Goal: Information Seeking & Learning: Learn about a topic

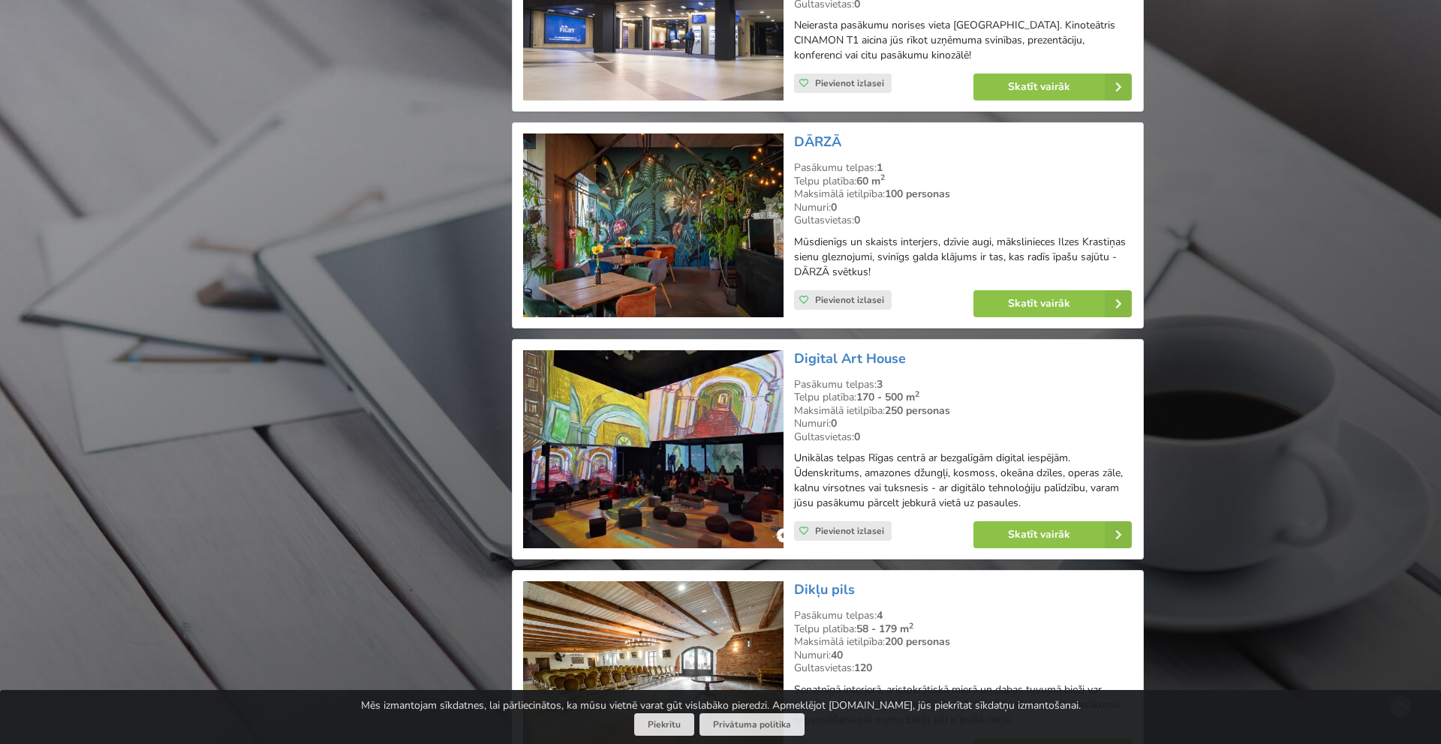
scroll to position [2898, 0]
drag, startPoint x: 910, startPoint y: 358, endPoint x: 787, endPoint y: 359, distance: 122.3
click at [787, 359] on div "Digital Art House Pasākumu telpas: 3 Telpu platība: 170 - 500 m 2 Maksimālā iet…" at bounding box center [828, 450] width 620 height 209
copy div "Digital Art House"
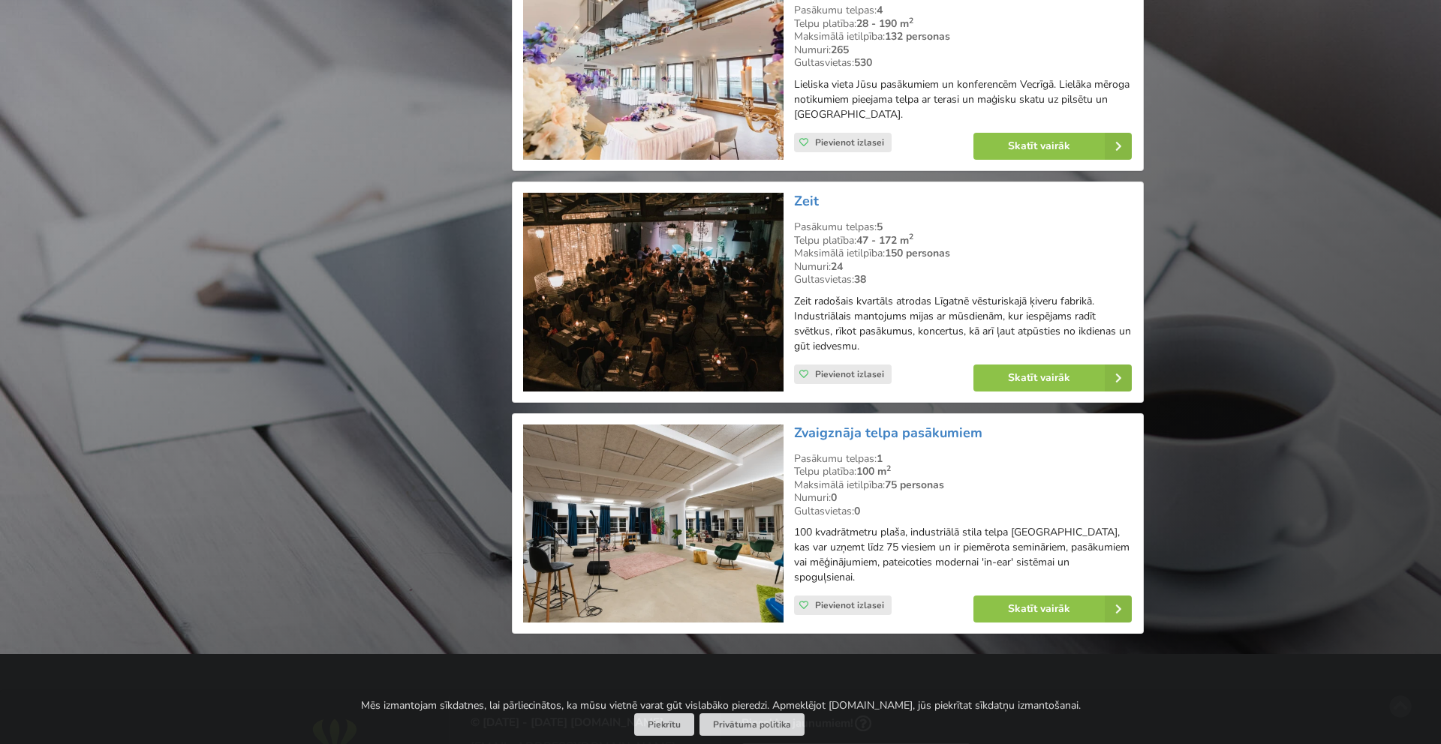
scroll to position [27081, 0]
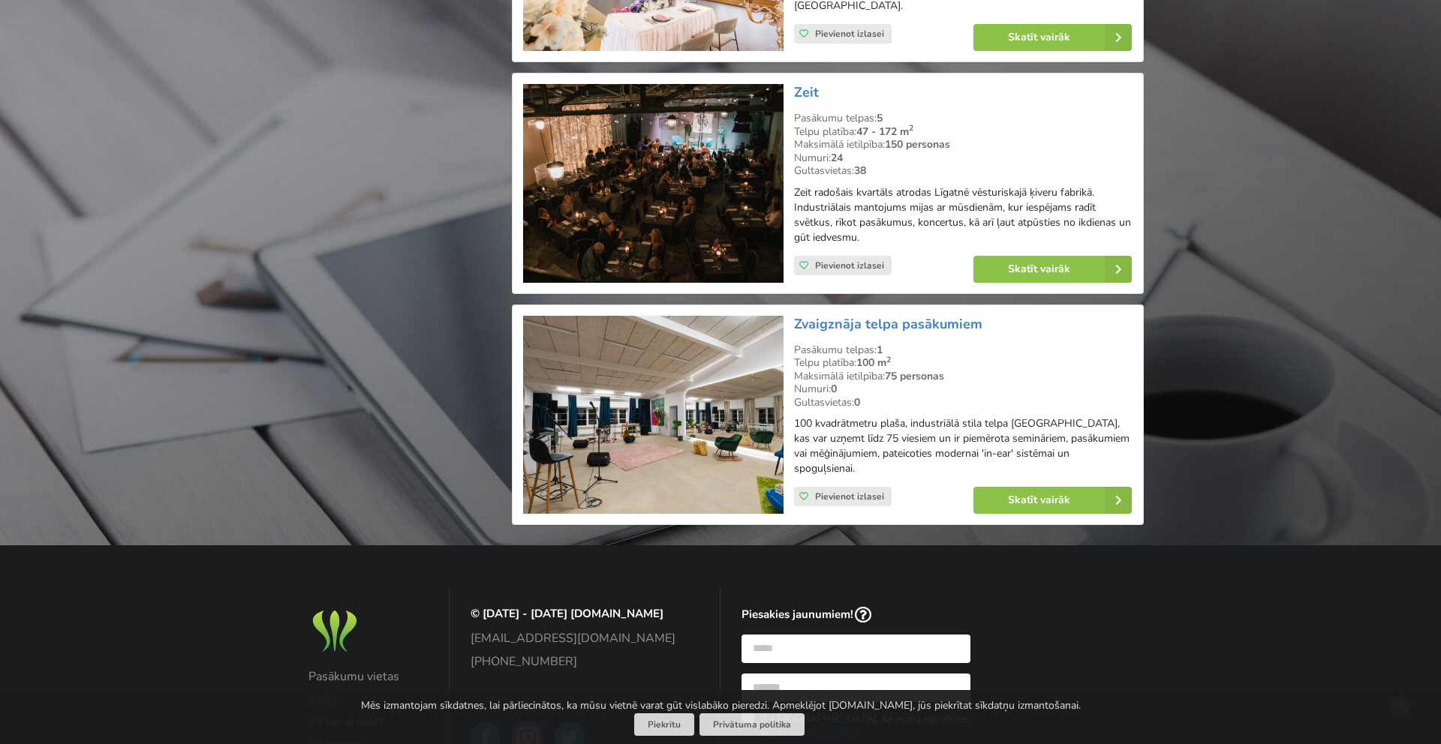
click at [1210, 546] on div "Pasākumu vietas Karte Kā tas strādā? Sadarbība Visas konferenču vietas Privātum…" at bounding box center [720, 724] width 1441 height 357
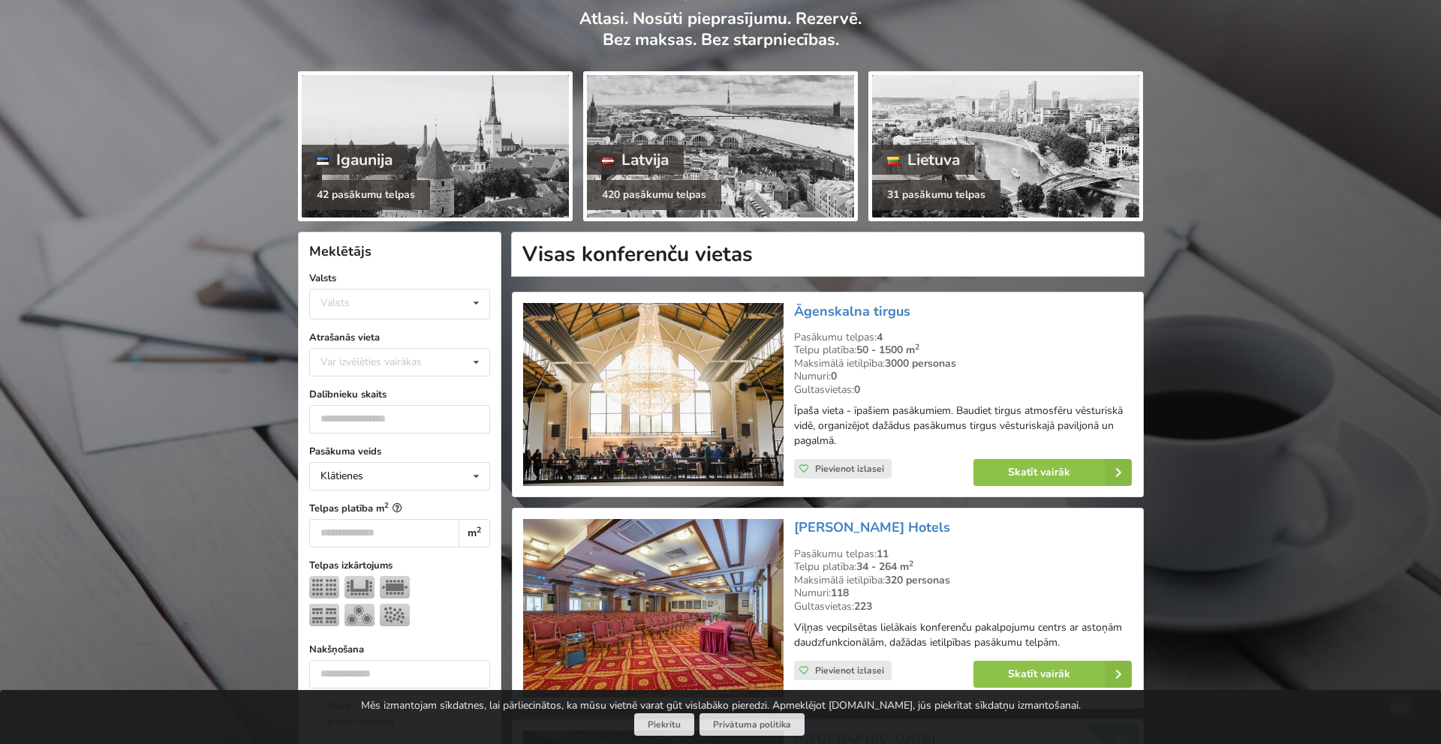
scroll to position [0, 0]
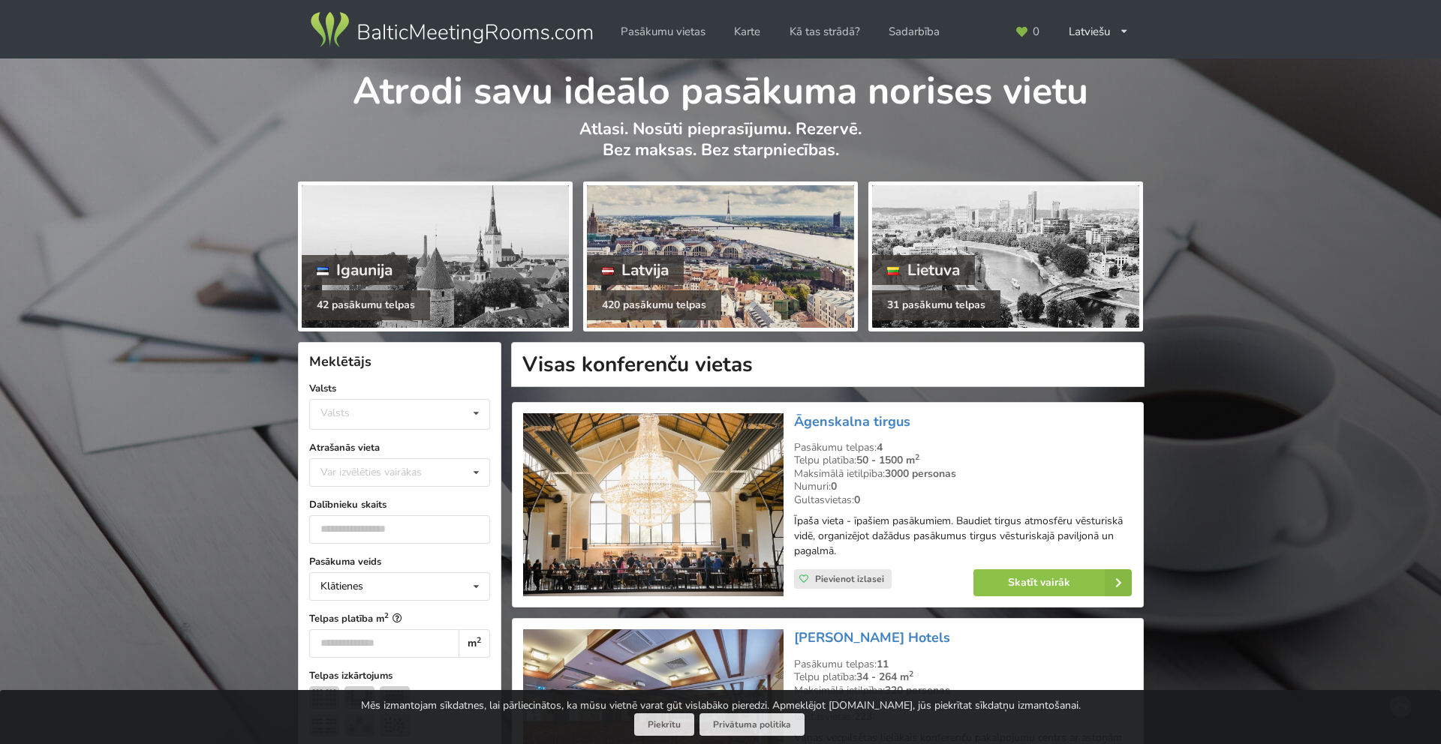
click at [660, 272] on div "Latvija" at bounding box center [636, 270] width 98 height 30
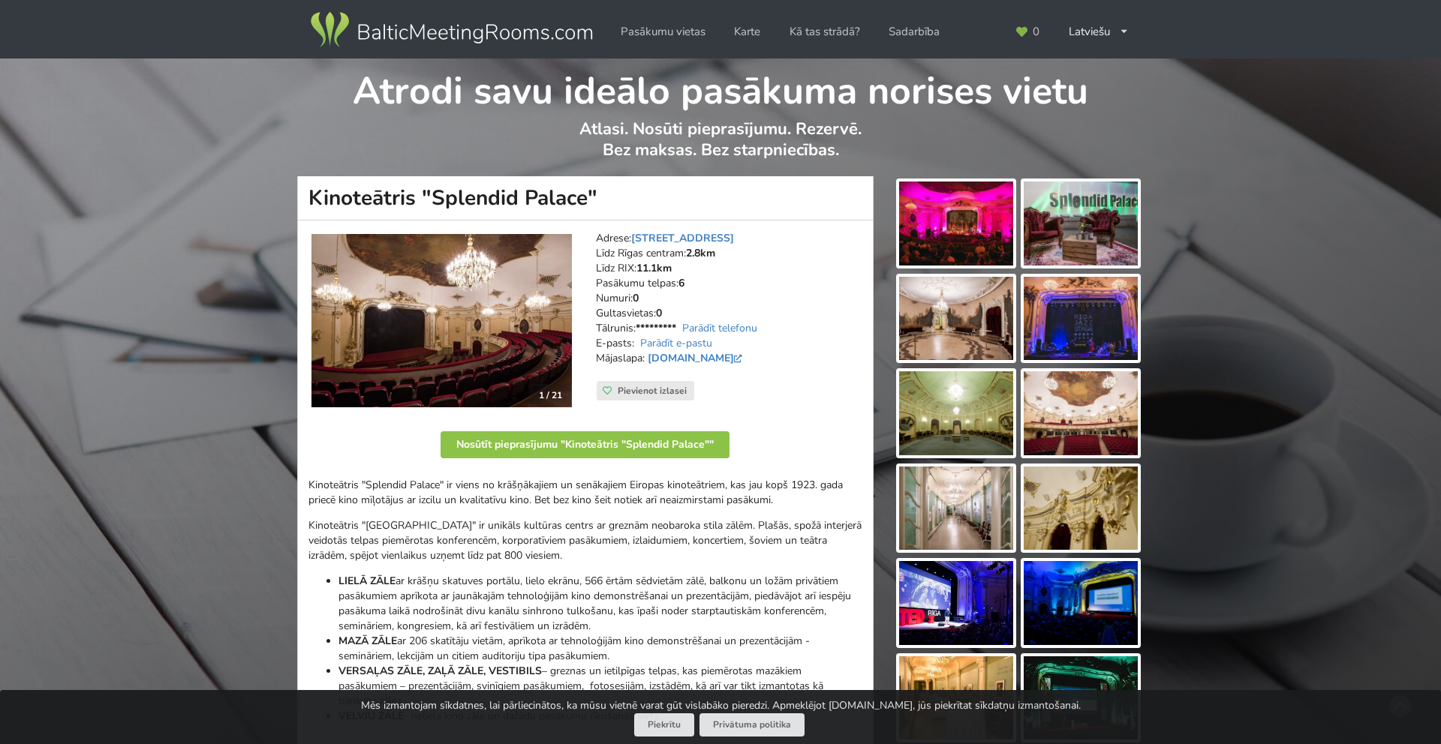
click at [931, 368] on div at bounding box center [956, 413] width 120 height 90
click at [961, 213] on img at bounding box center [956, 224] width 114 height 84
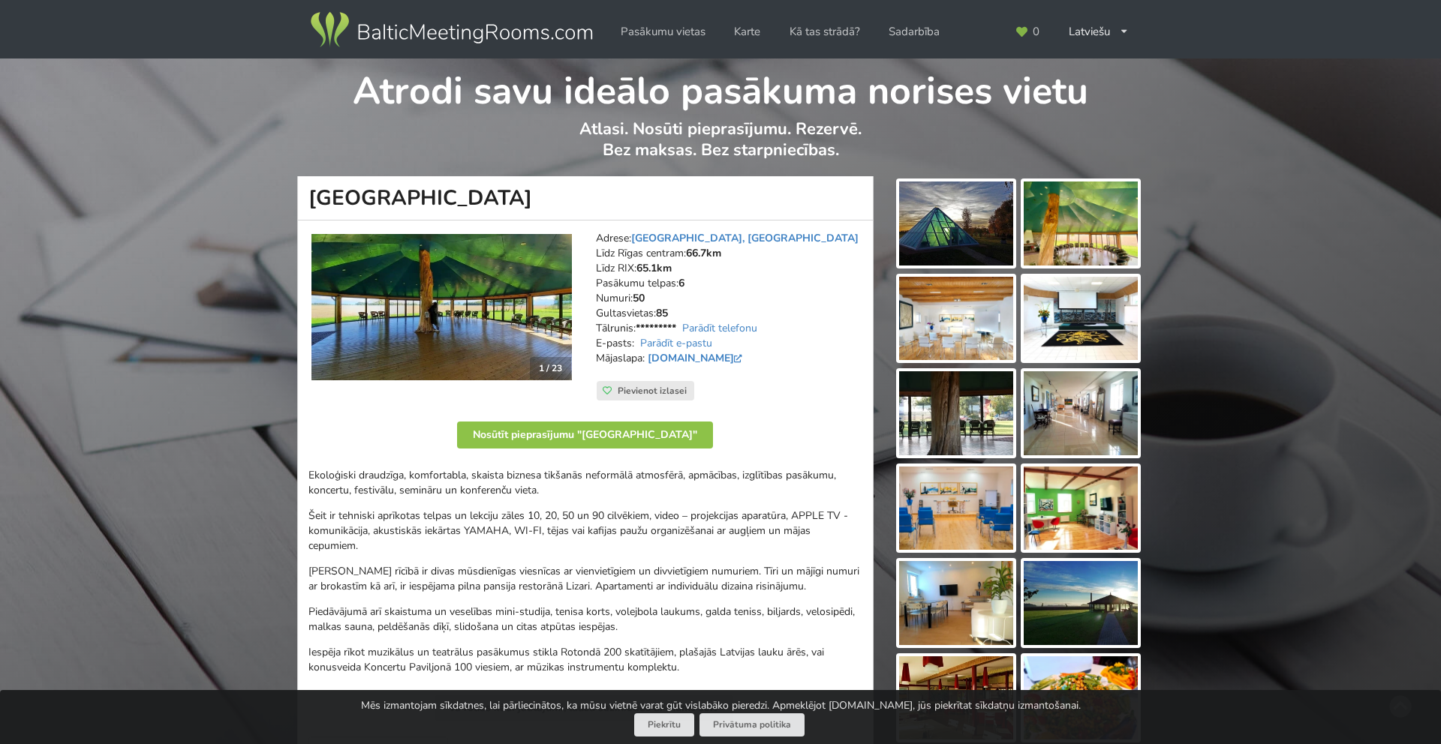
click at [958, 219] on img at bounding box center [956, 224] width 114 height 84
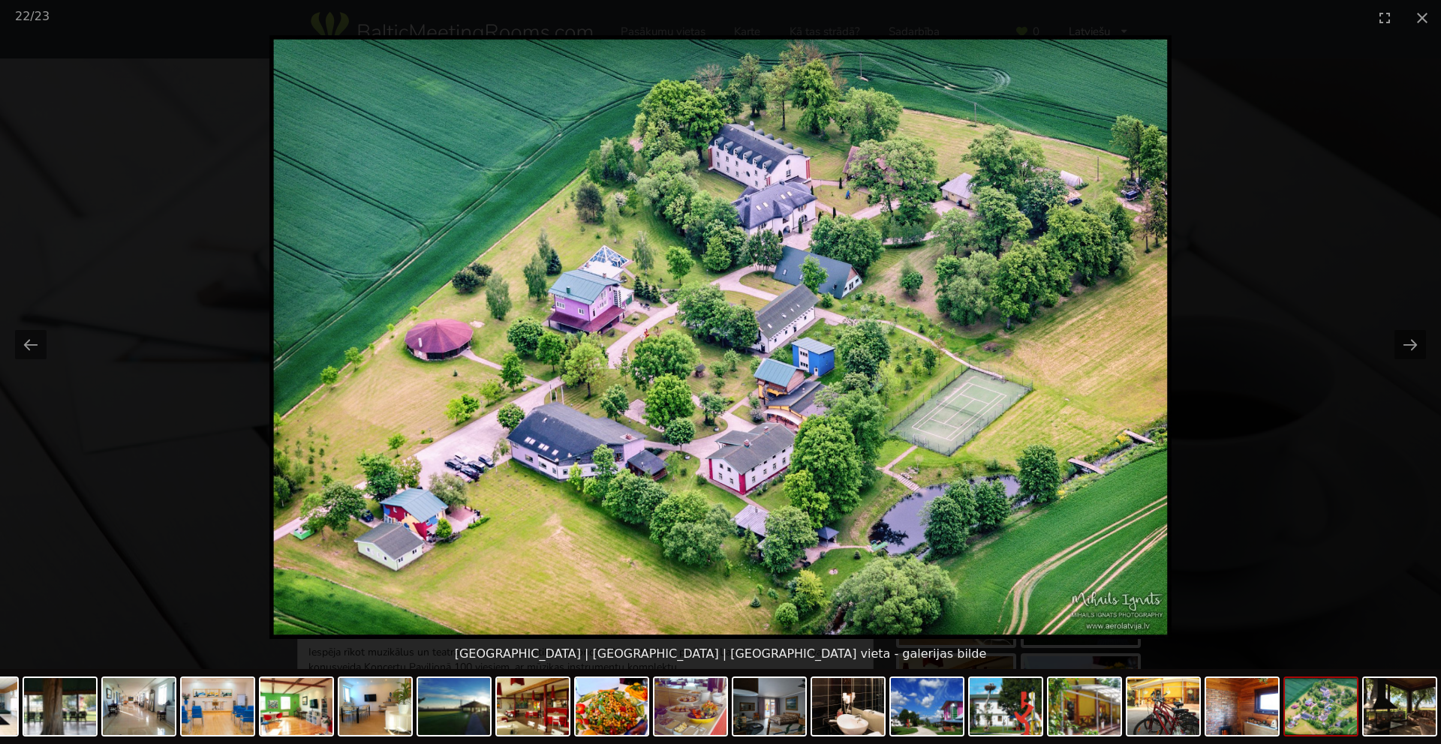
click at [1275, 346] on picture at bounding box center [720, 337] width 1441 height 604
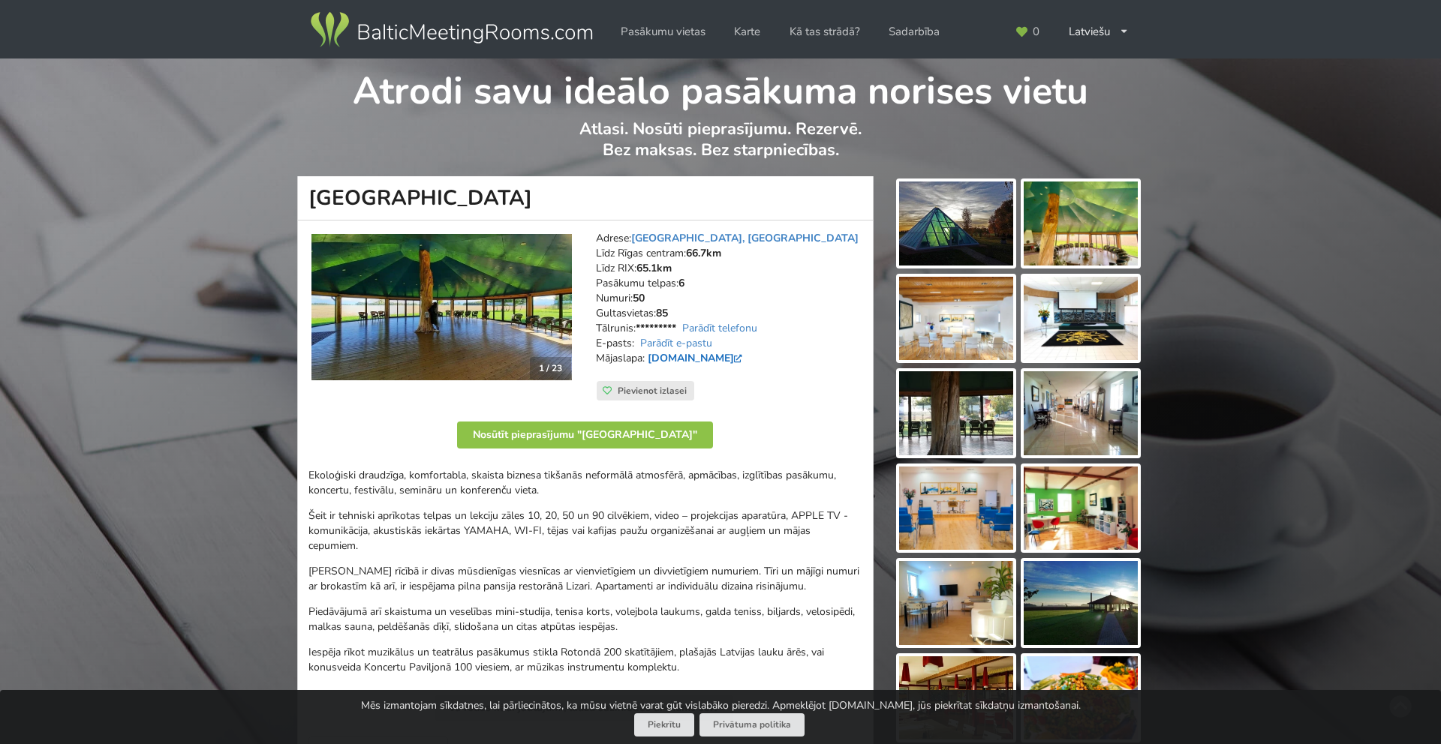
click at [697, 358] on link "www.lizari-conference.com" at bounding box center [697, 358] width 98 height 14
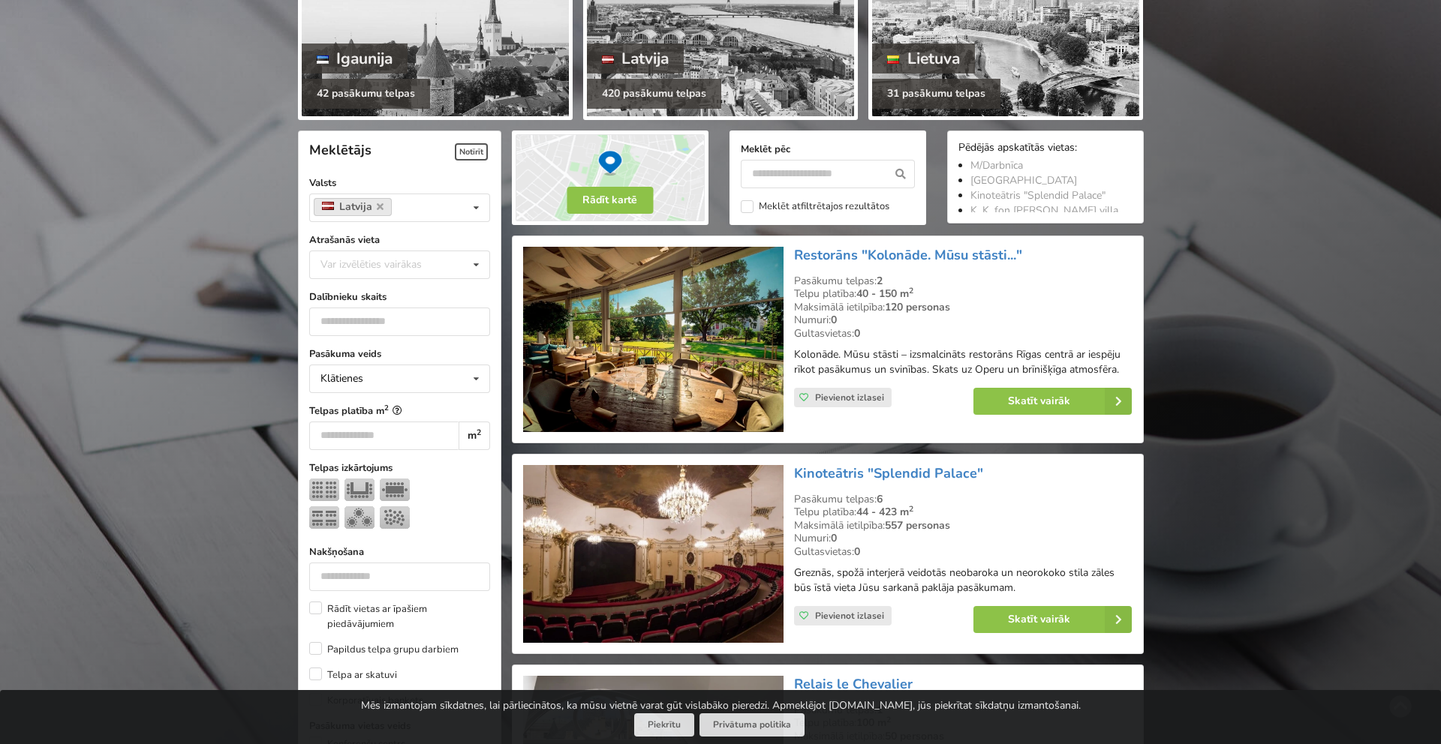
scroll to position [215, 0]
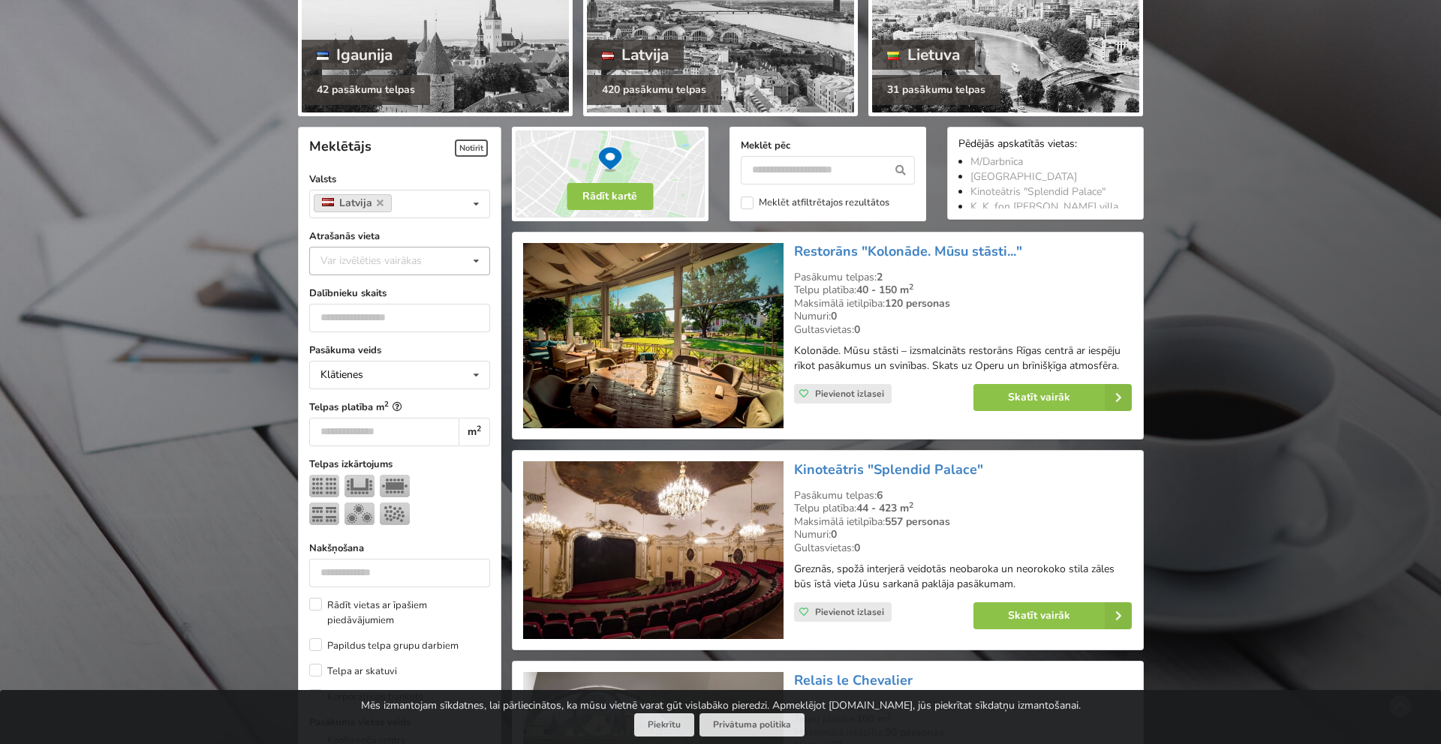
click at [415, 254] on div "Var izvēlēties vairākas" at bounding box center [386, 260] width 139 height 17
click at [381, 425] on div "[GEOGRAPHIC_DATA]" at bounding box center [399, 428] width 179 height 28
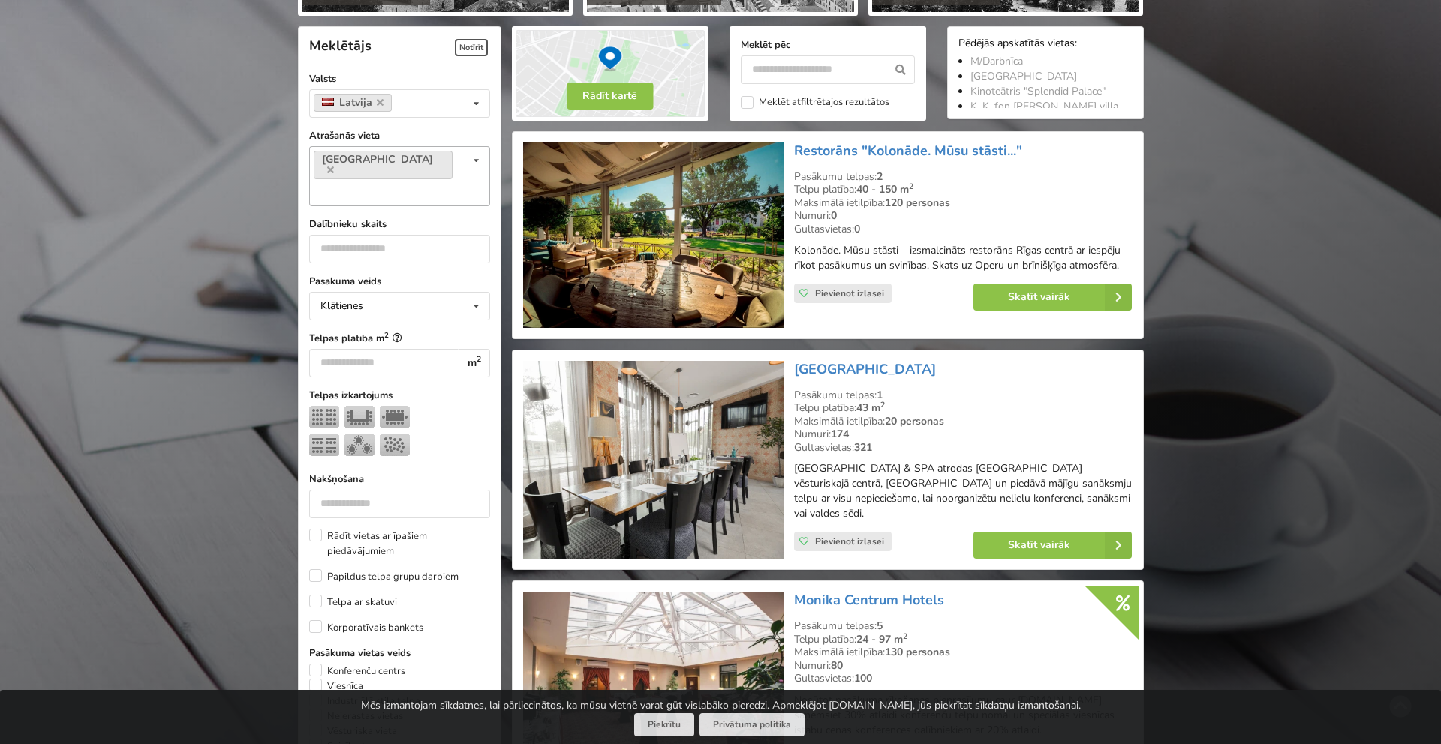
scroll to position [337, 0]
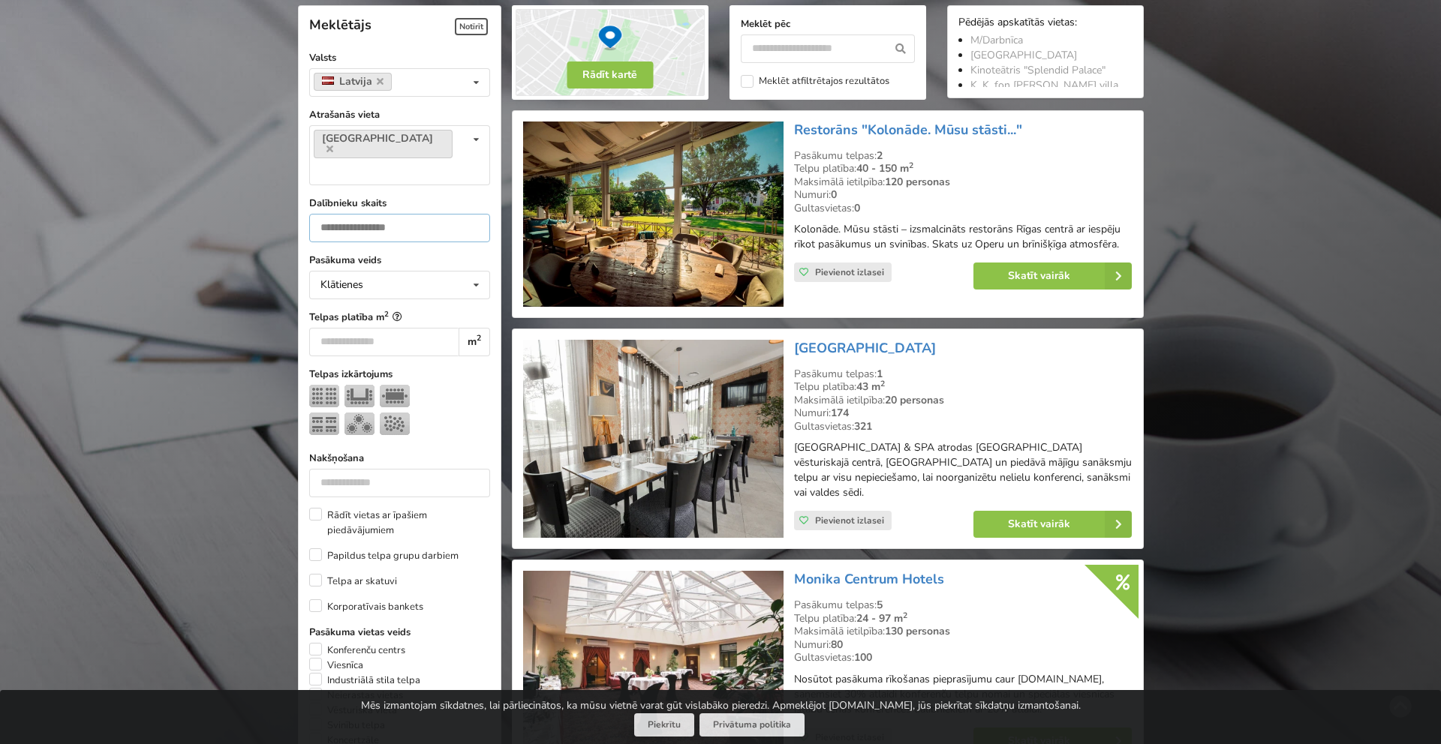
click at [362, 214] on input "number" at bounding box center [399, 228] width 181 height 29
click at [419, 214] on input "number" at bounding box center [399, 228] width 181 height 29
type input "*"
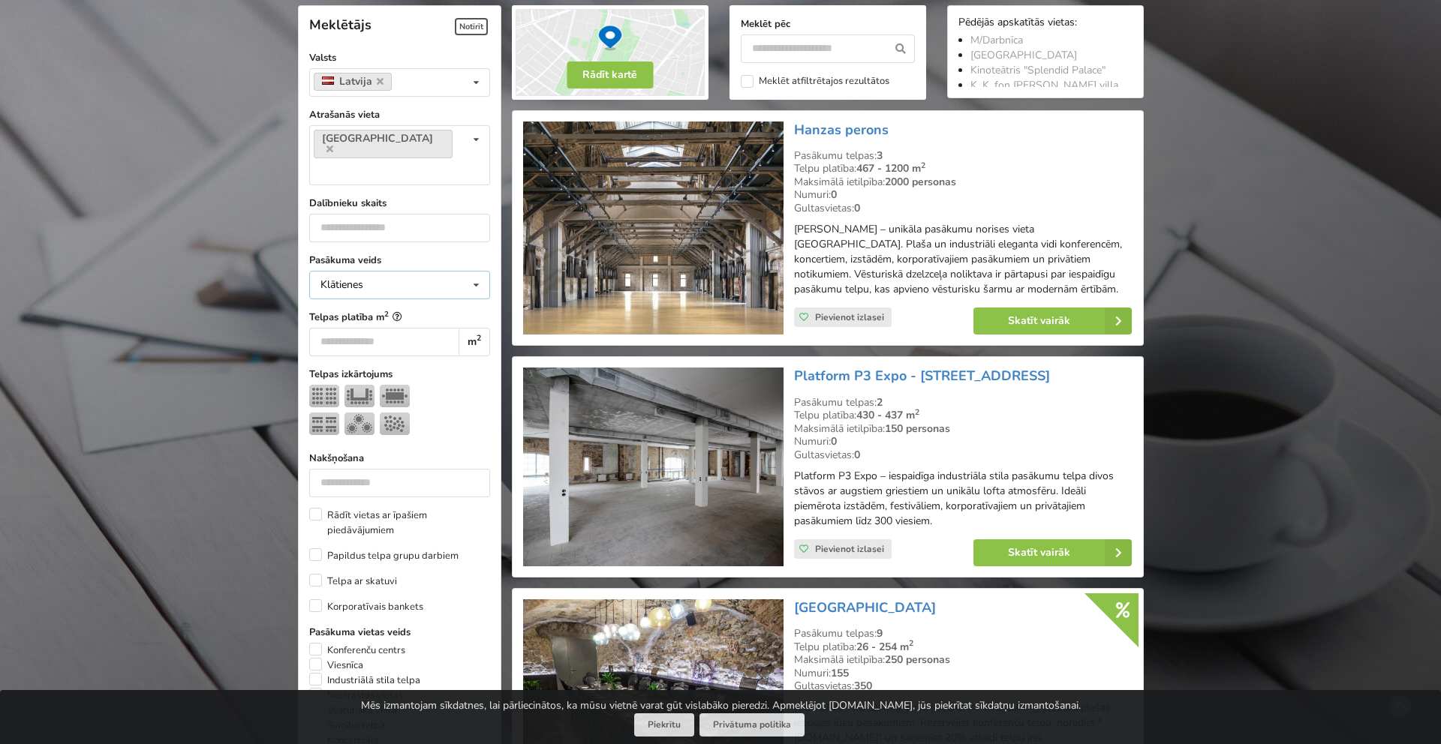
click at [390, 271] on div "Klātienes Klātienes Tiešsaistes Klātienes ar tiešraidi" at bounding box center [399, 285] width 181 height 29
click at [362, 299] on div "Klātienes" at bounding box center [399, 313] width 179 height 28
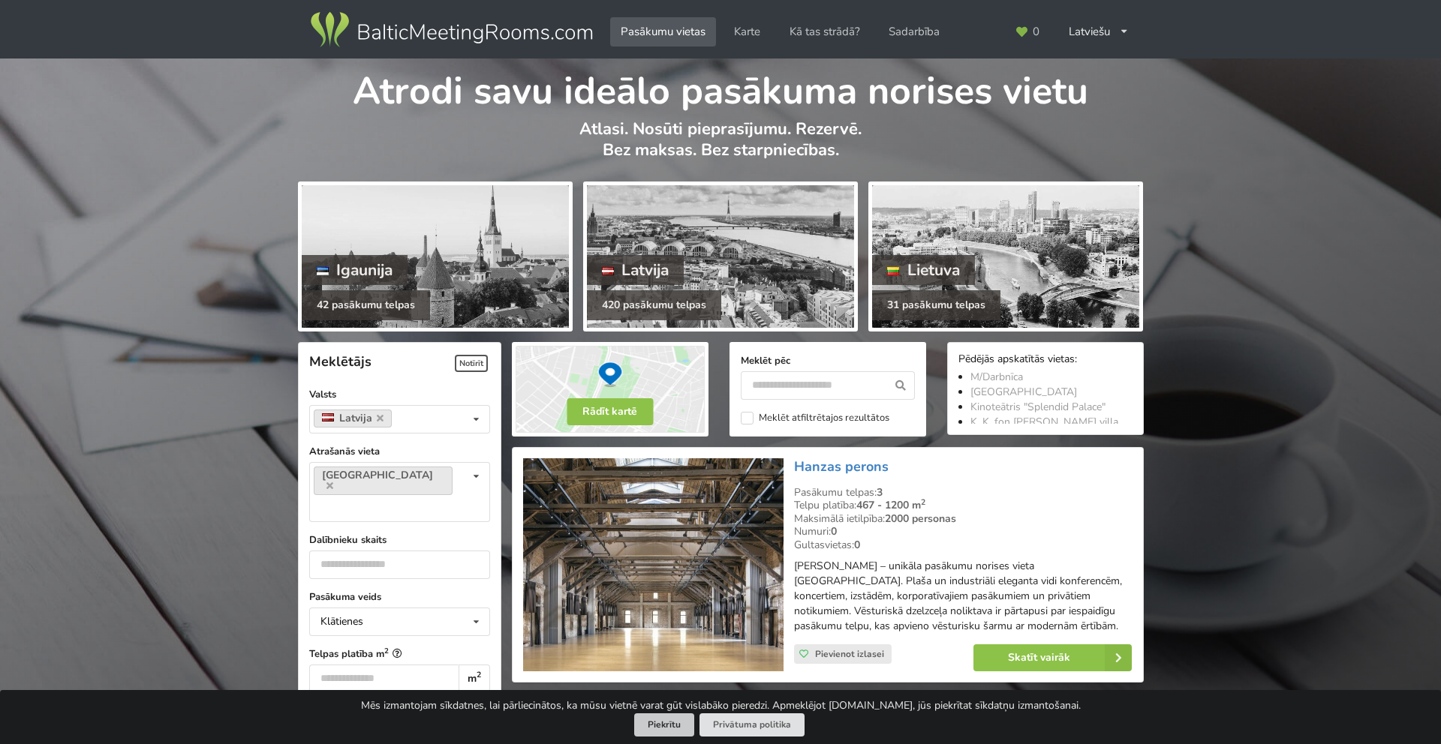
click at [665, 732] on button "Piekrītu" at bounding box center [664, 725] width 60 height 23
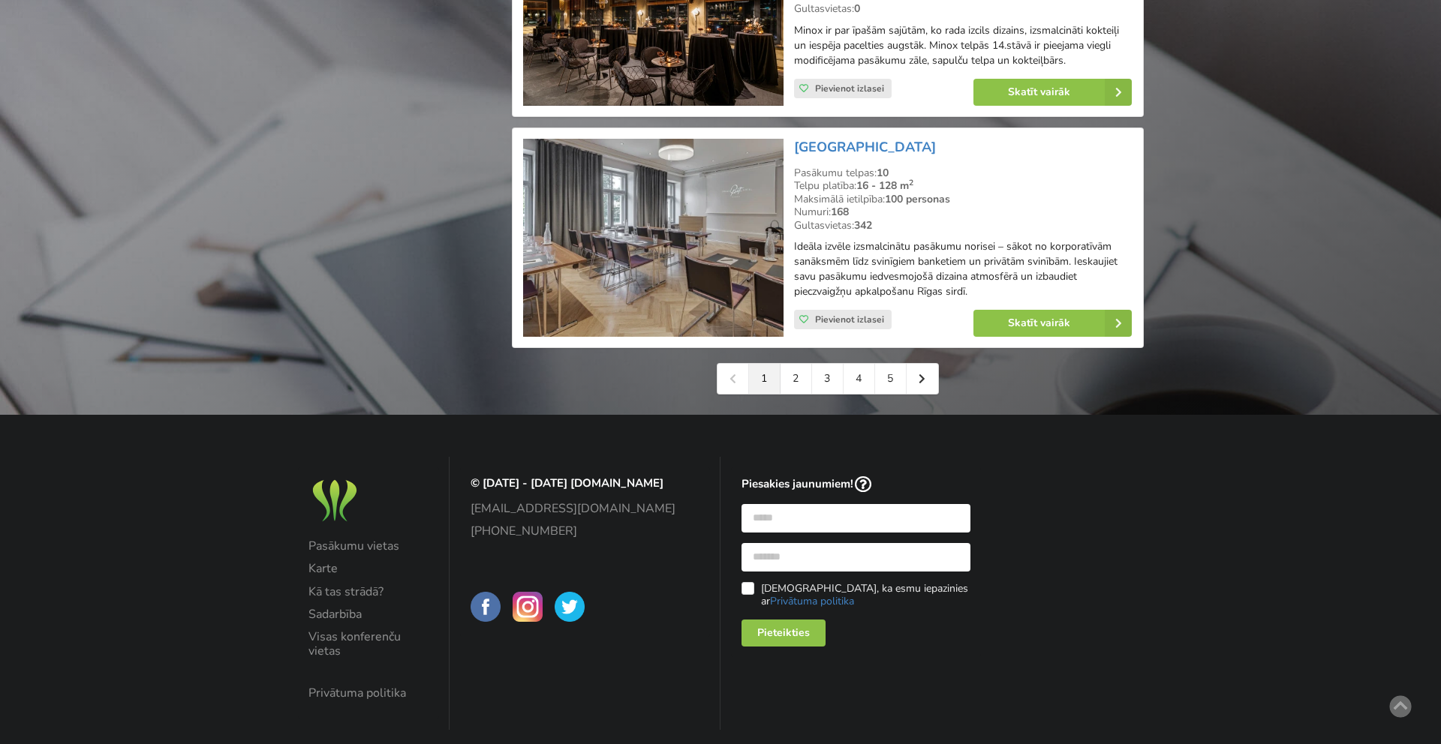
scroll to position [3397, 0]
click at [797, 395] on link "2" at bounding box center [797, 380] width 32 height 30
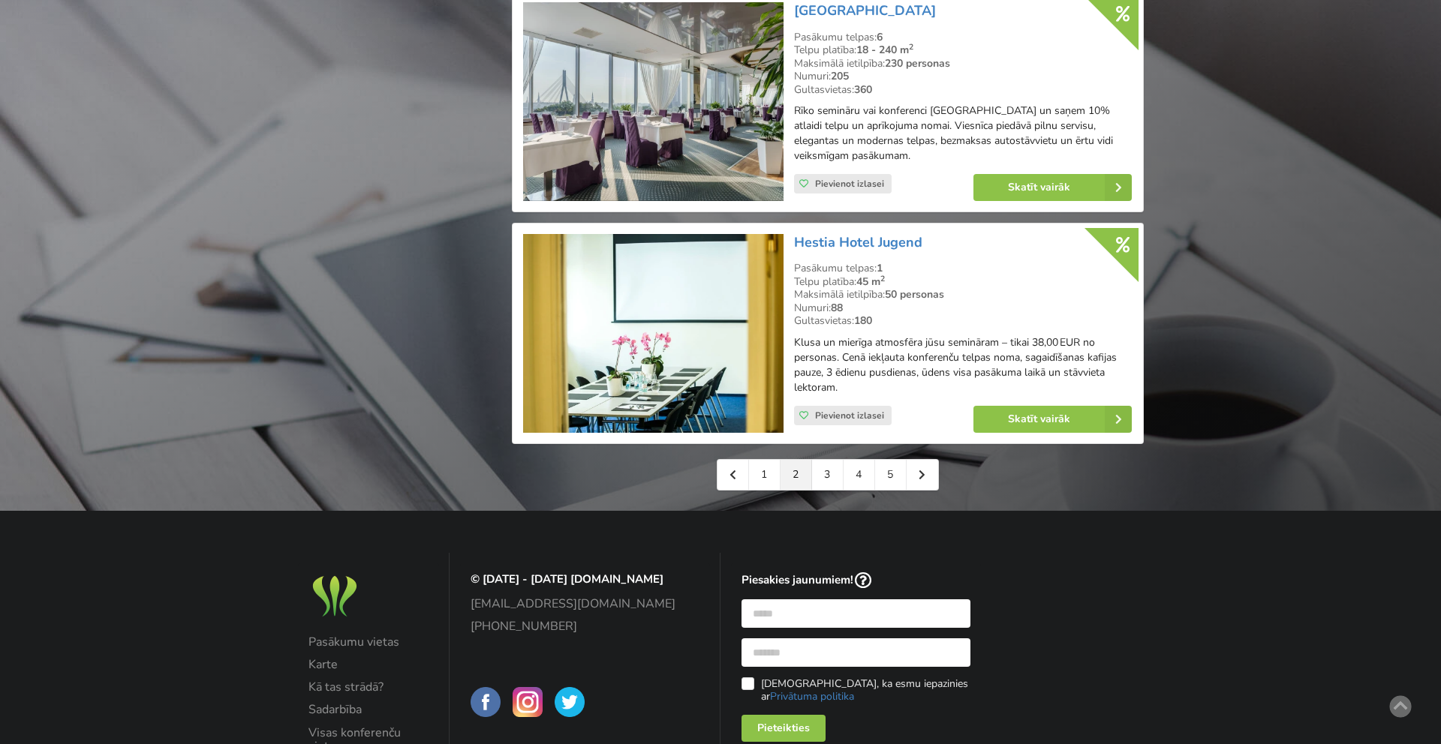
scroll to position [3415, 0]
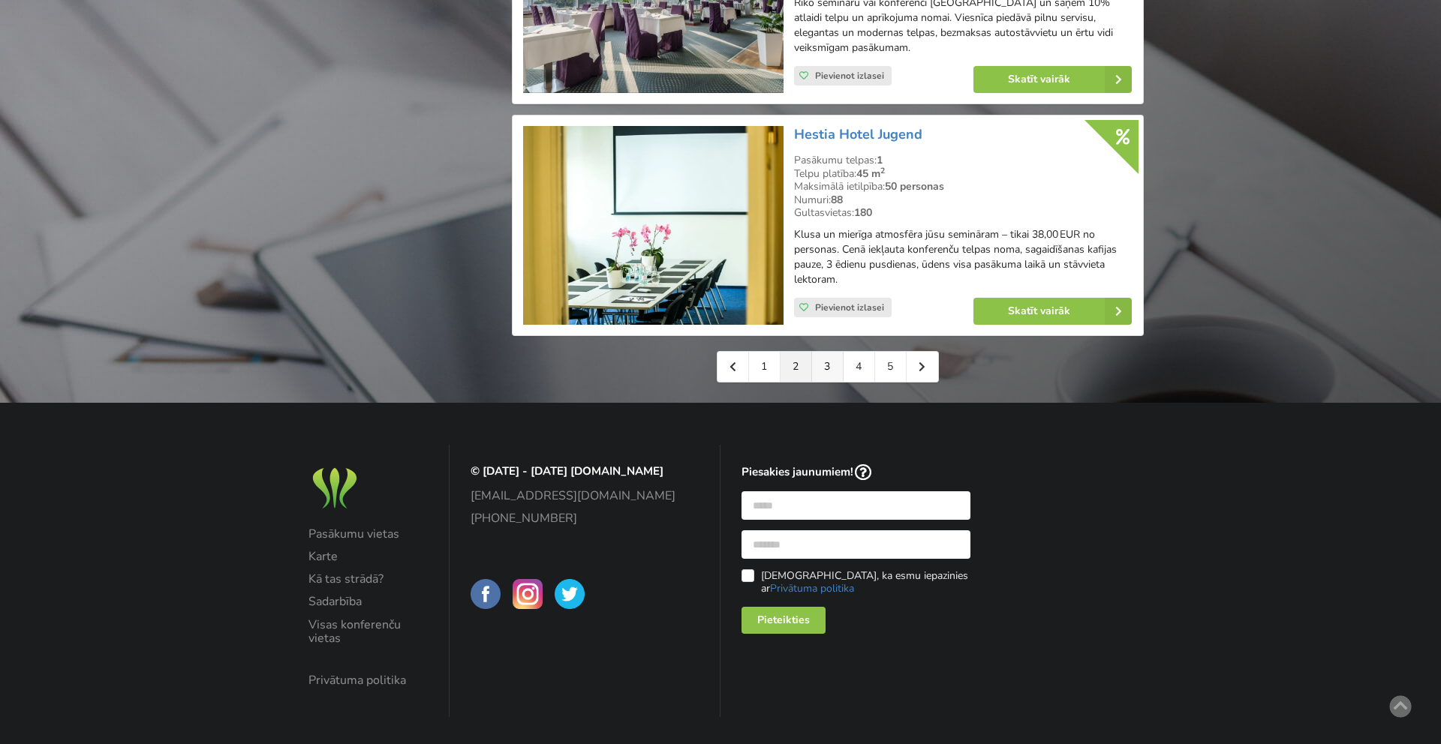
click at [831, 352] on link "3" at bounding box center [828, 367] width 32 height 30
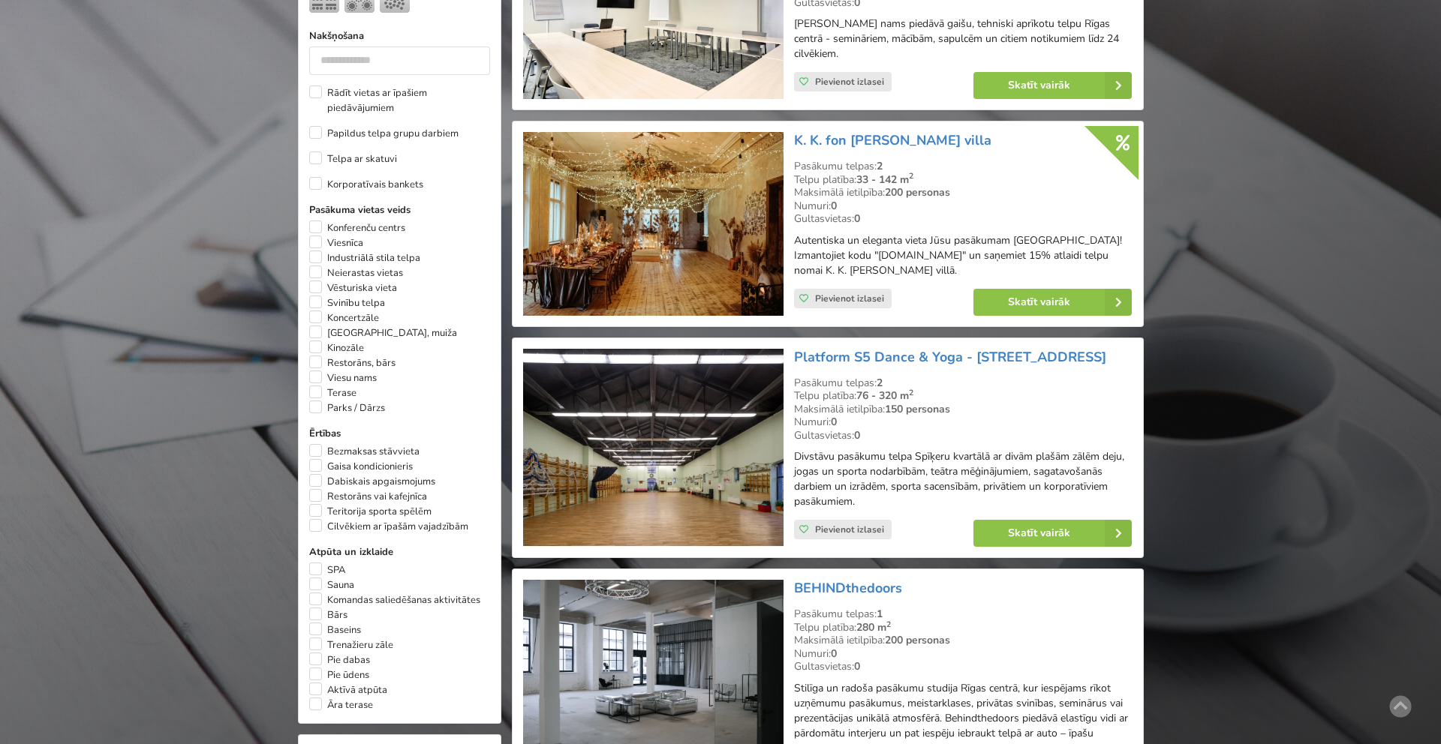
scroll to position [761, 0]
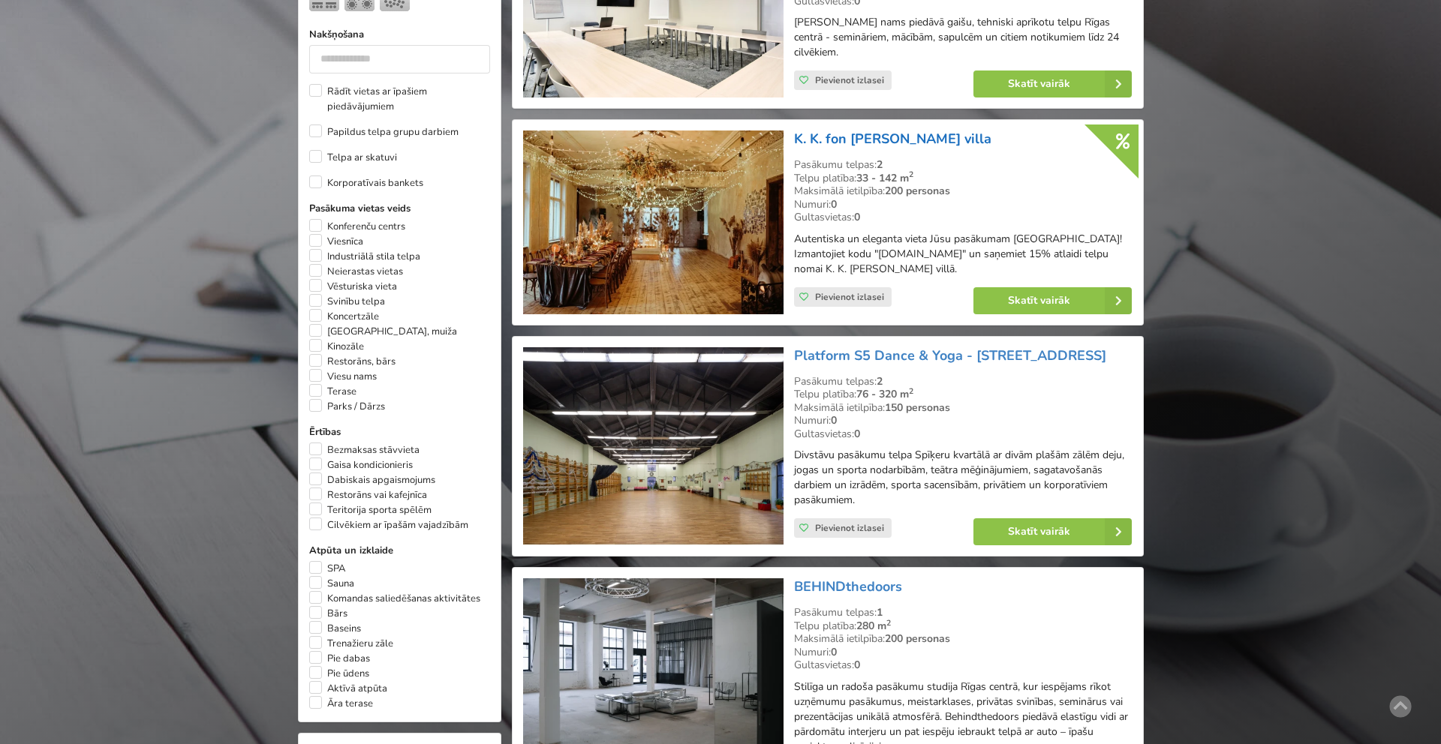
drag, startPoint x: 955, startPoint y: 154, endPoint x: 794, endPoint y: 153, distance: 160.6
click at [794, 148] on h3 "K. K. fon [PERSON_NAME] villa" at bounding box center [963, 139] width 338 height 17
copy link "K. K. fon [PERSON_NAME] villa"
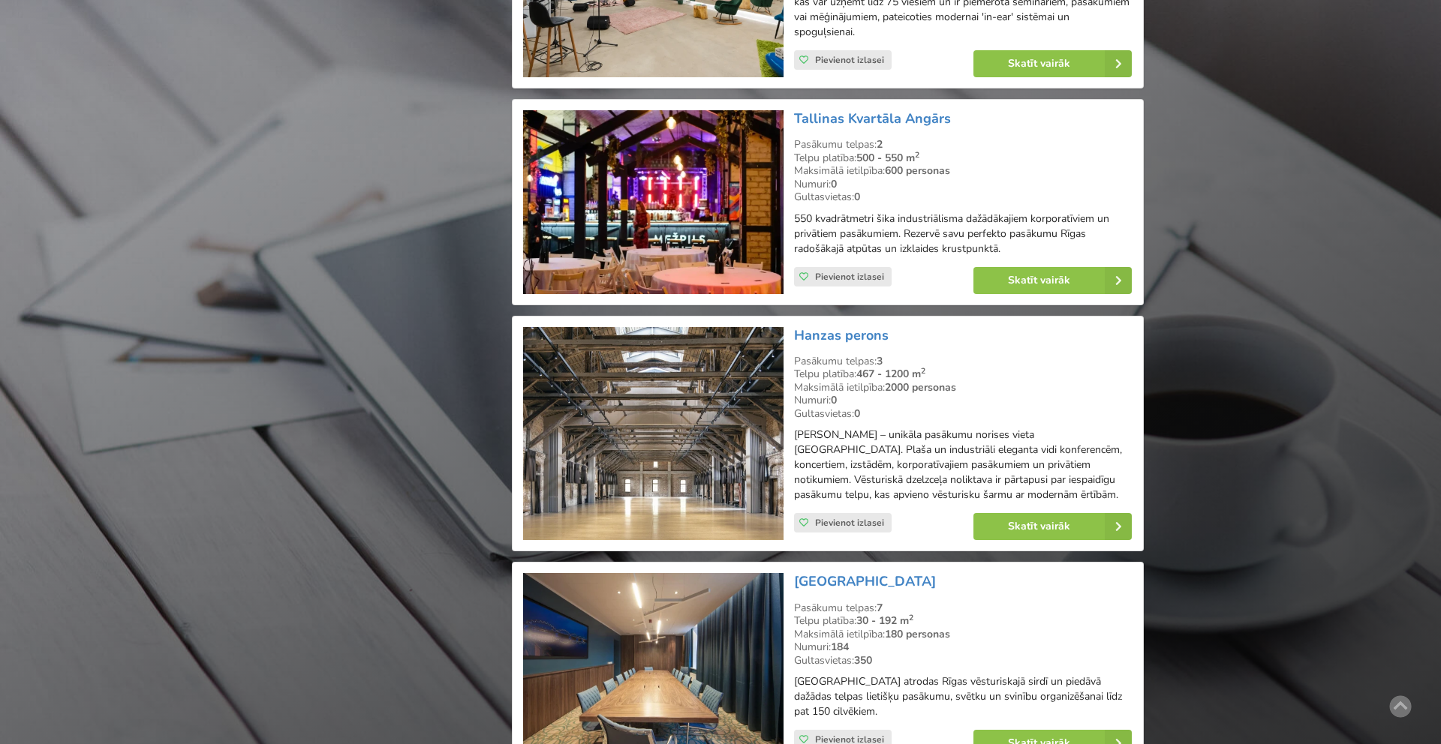
scroll to position [2609, 0]
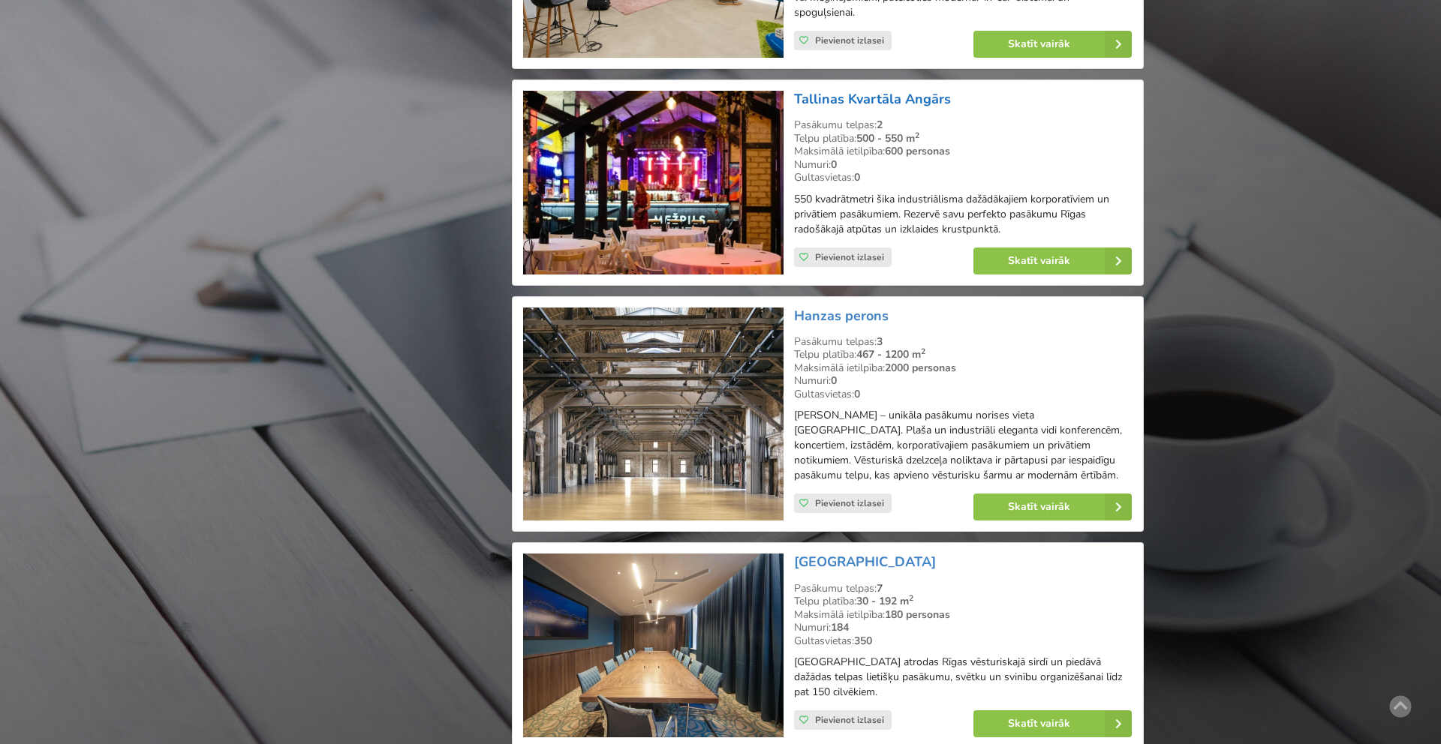
drag, startPoint x: 961, startPoint y: 96, endPoint x: 795, endPoint y: 97, distance: 165.9
click at [795, 97] on h3 "Tallinas Kvartāla Angārs" at bounding box center [963, 99] width 338 height 17
copy link "Tallinas Kvartāla Angārs"
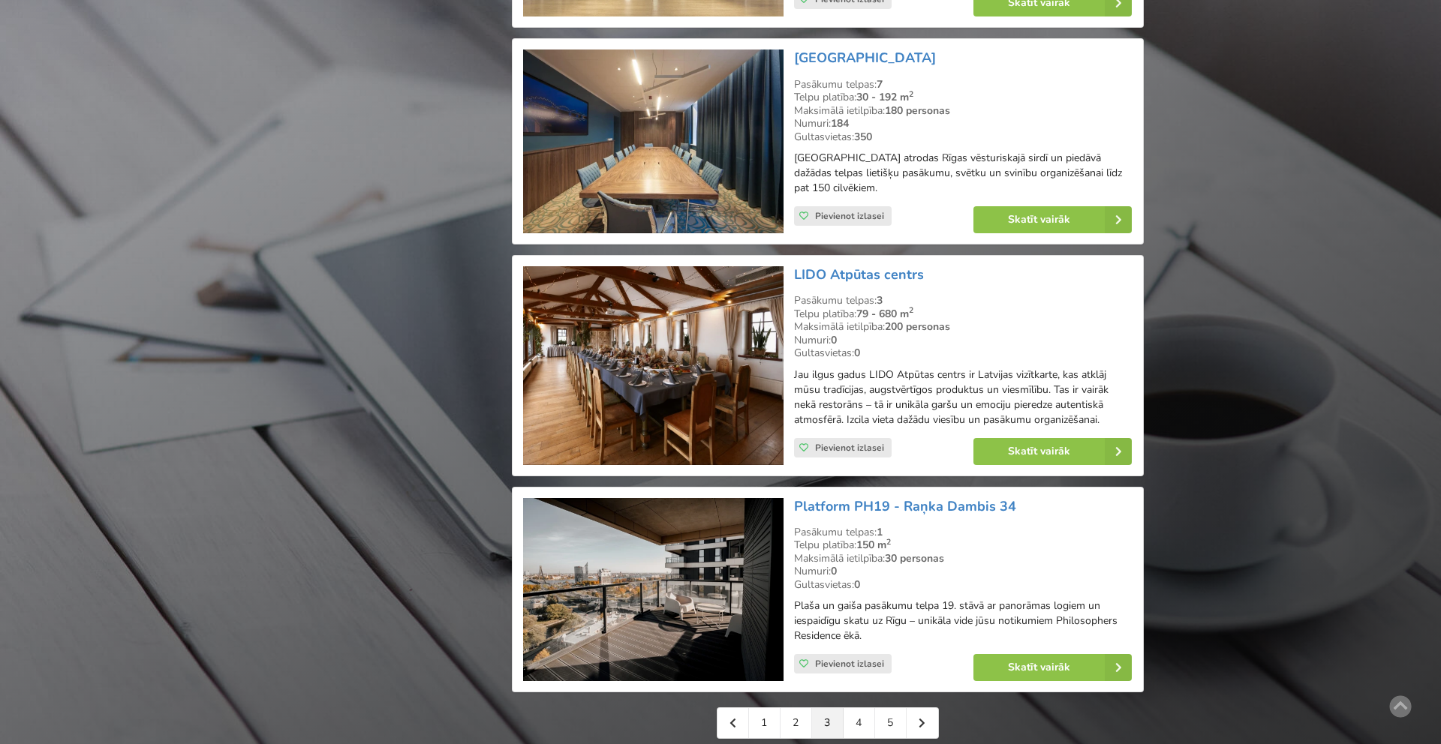
scroll to position [3115, 0]
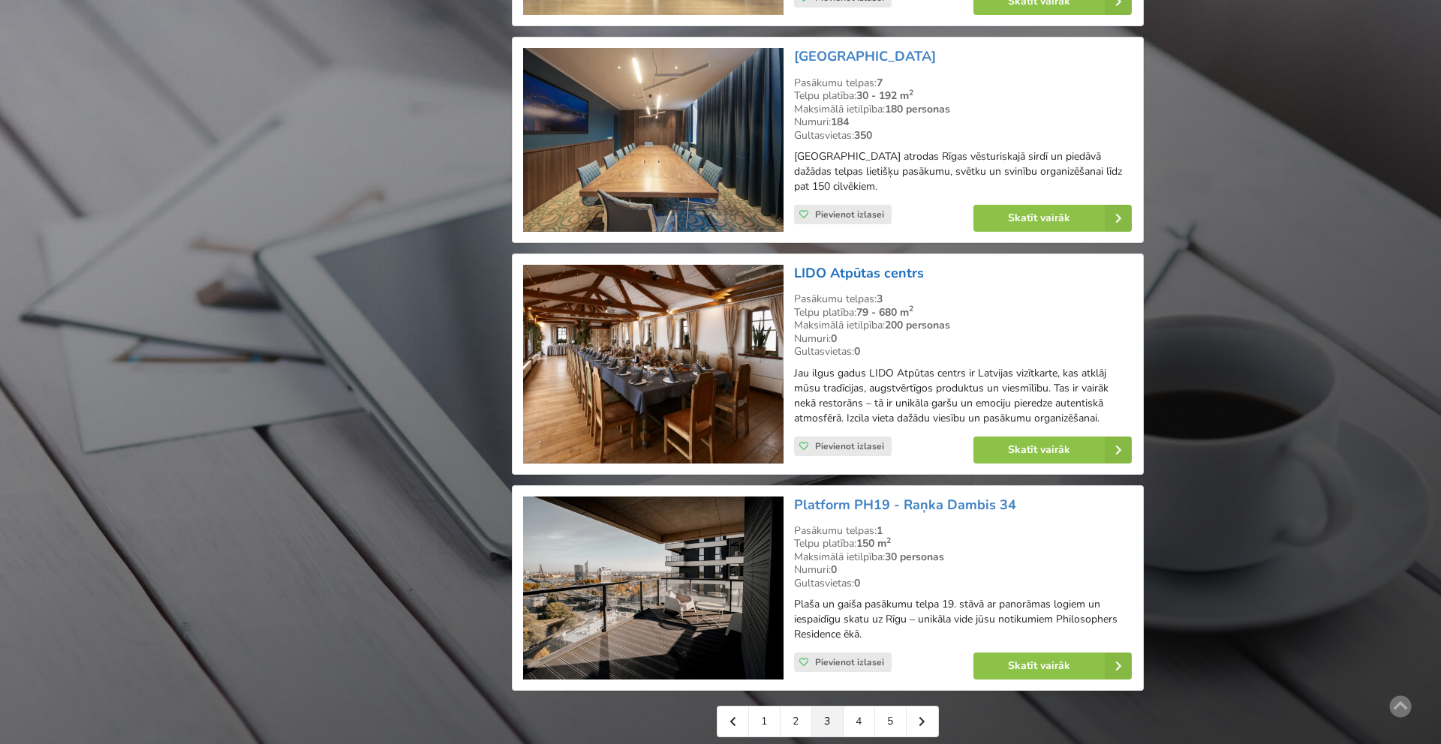
drag, startPoint x: 970, startPoint y: 272, endPoint x: 795, endPoint y: 275, distance: 175.6
click at [795, 275] on h3 "LIDO Atpūtas centrs" at bounding box center [963, 273] width 338 height 17
copy link "LIDO Atpūtas centrs"
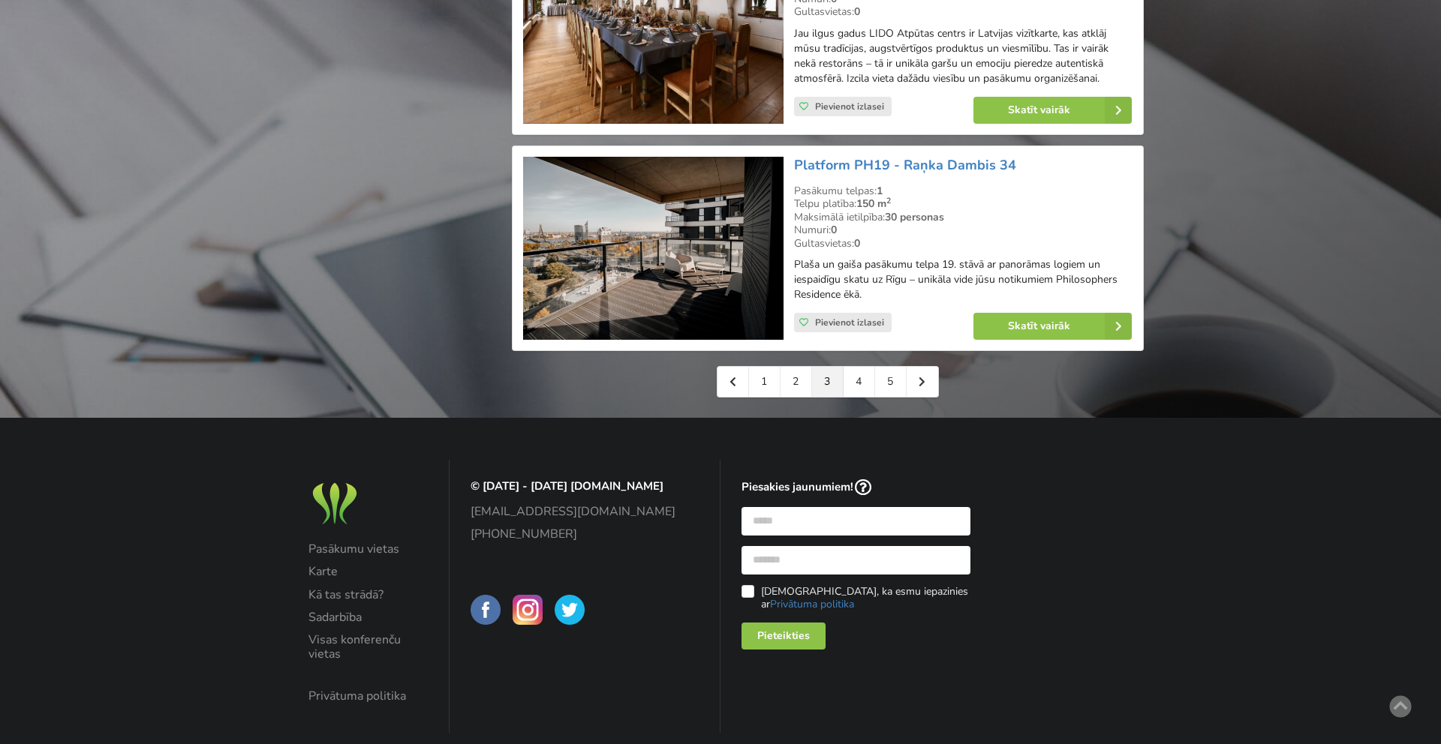
scroll to position [3473, 0]
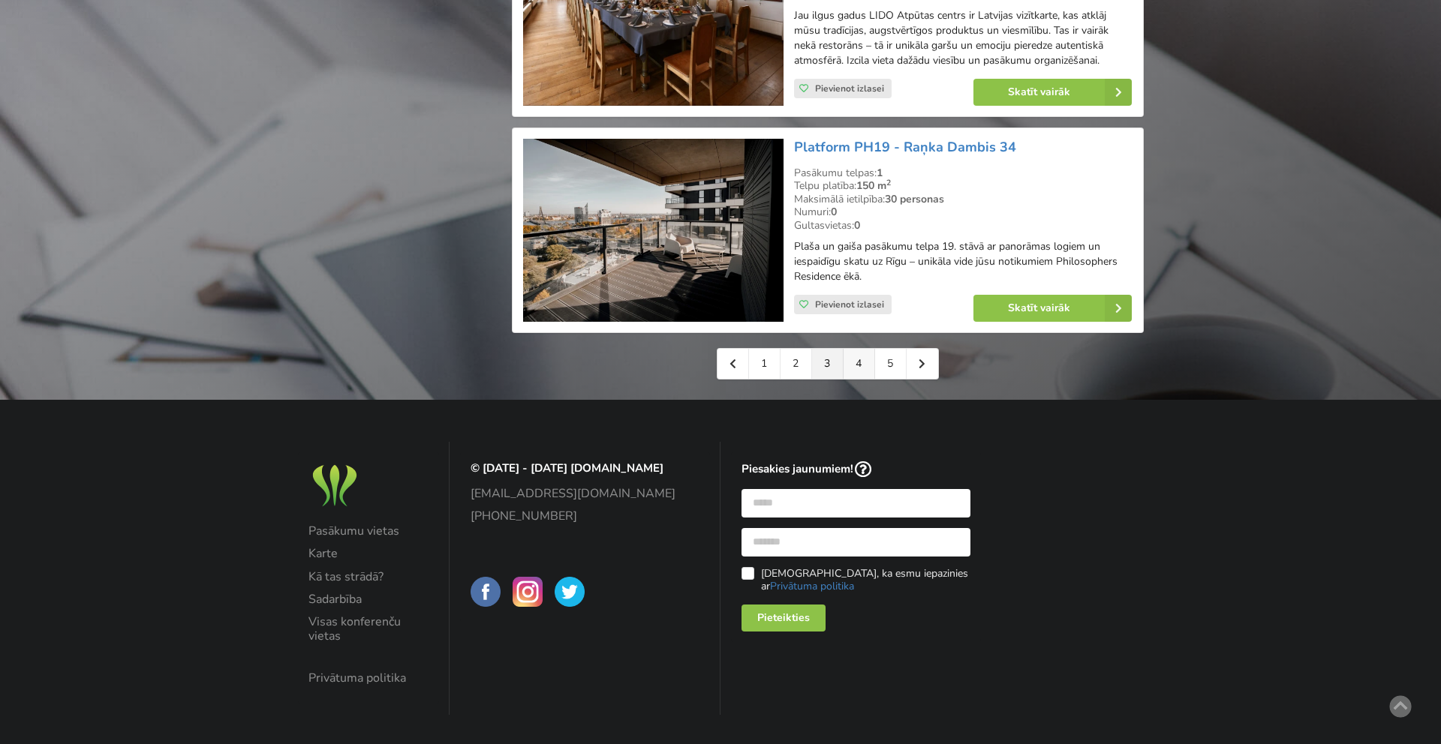
click at [859, 367] on link "4" at bounding box center [860, 364] width 32 height 30
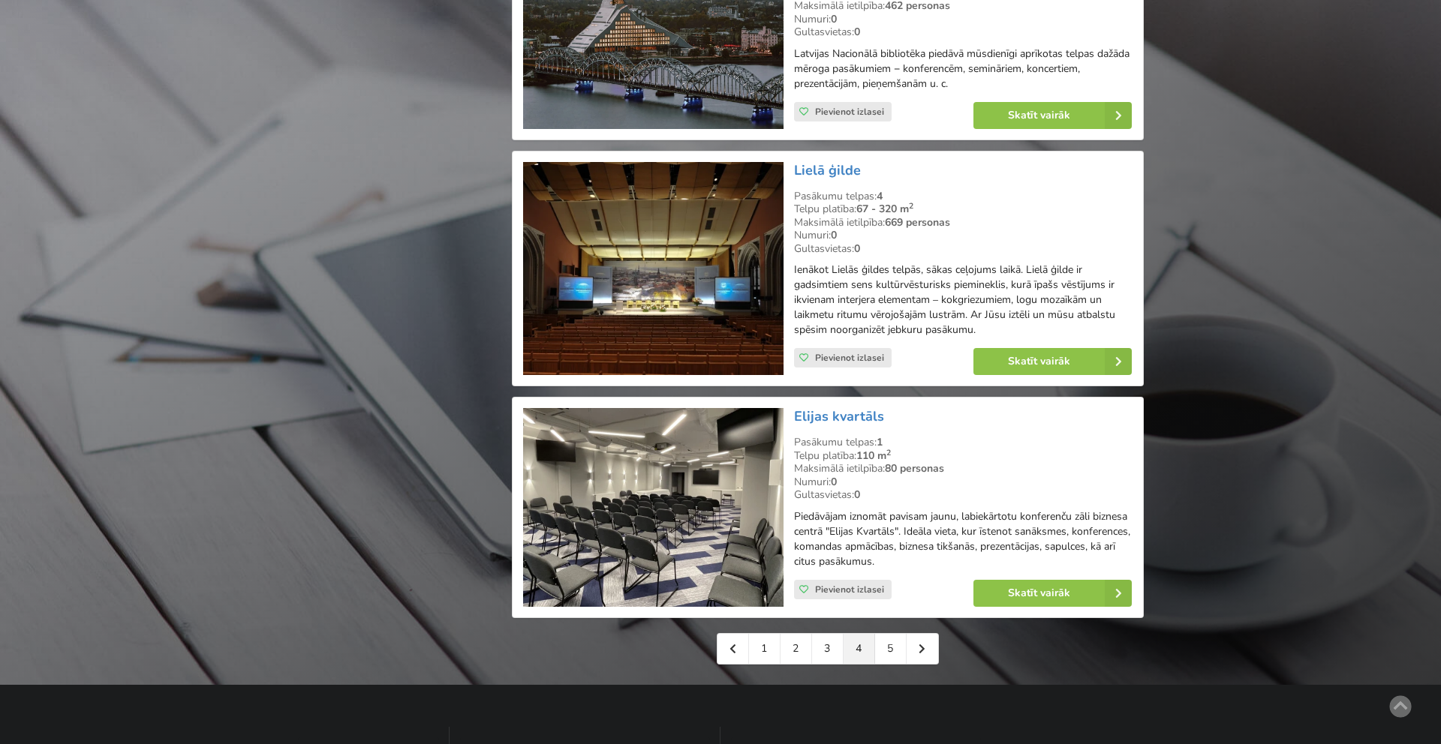
scroll to position [3246, 0]
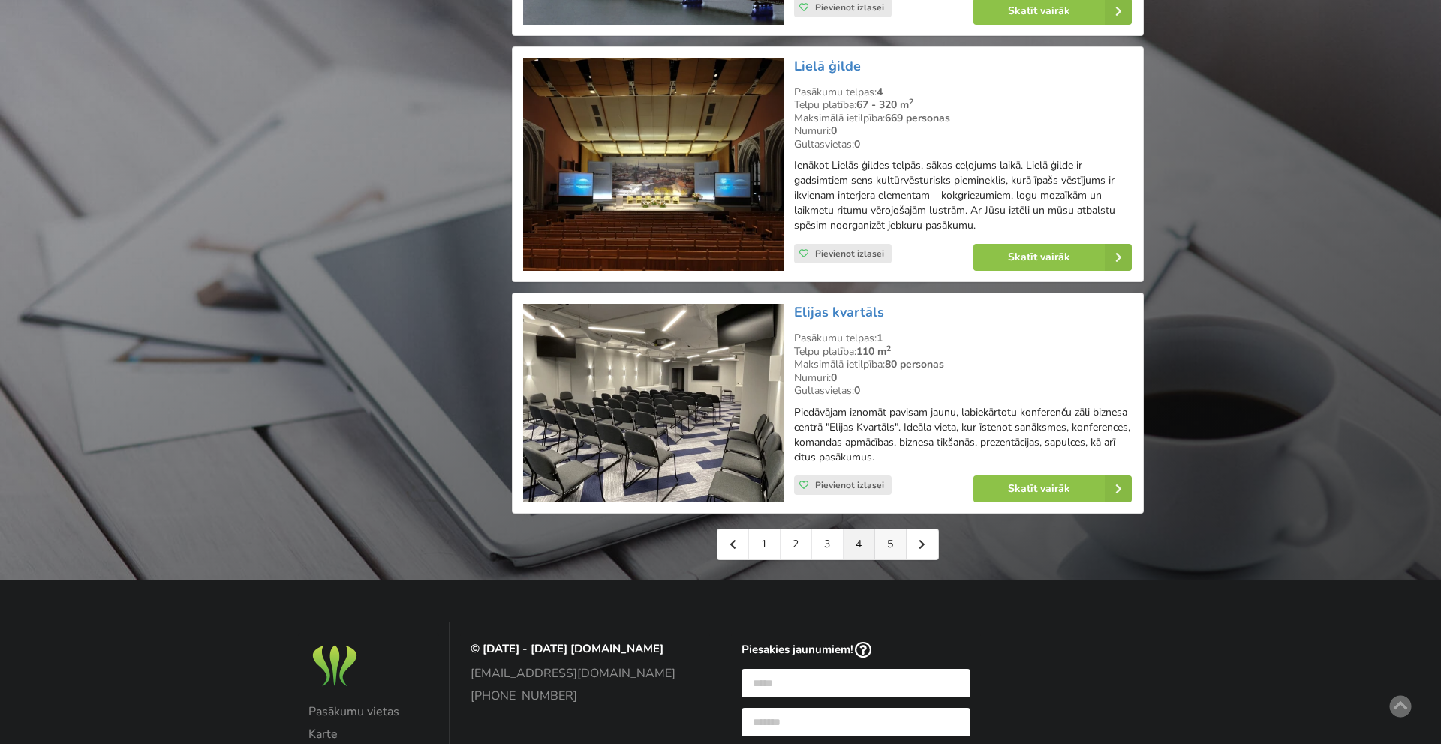
click at [892, 547] on link "5" at bounding box center [891, 545] width 32 height 30
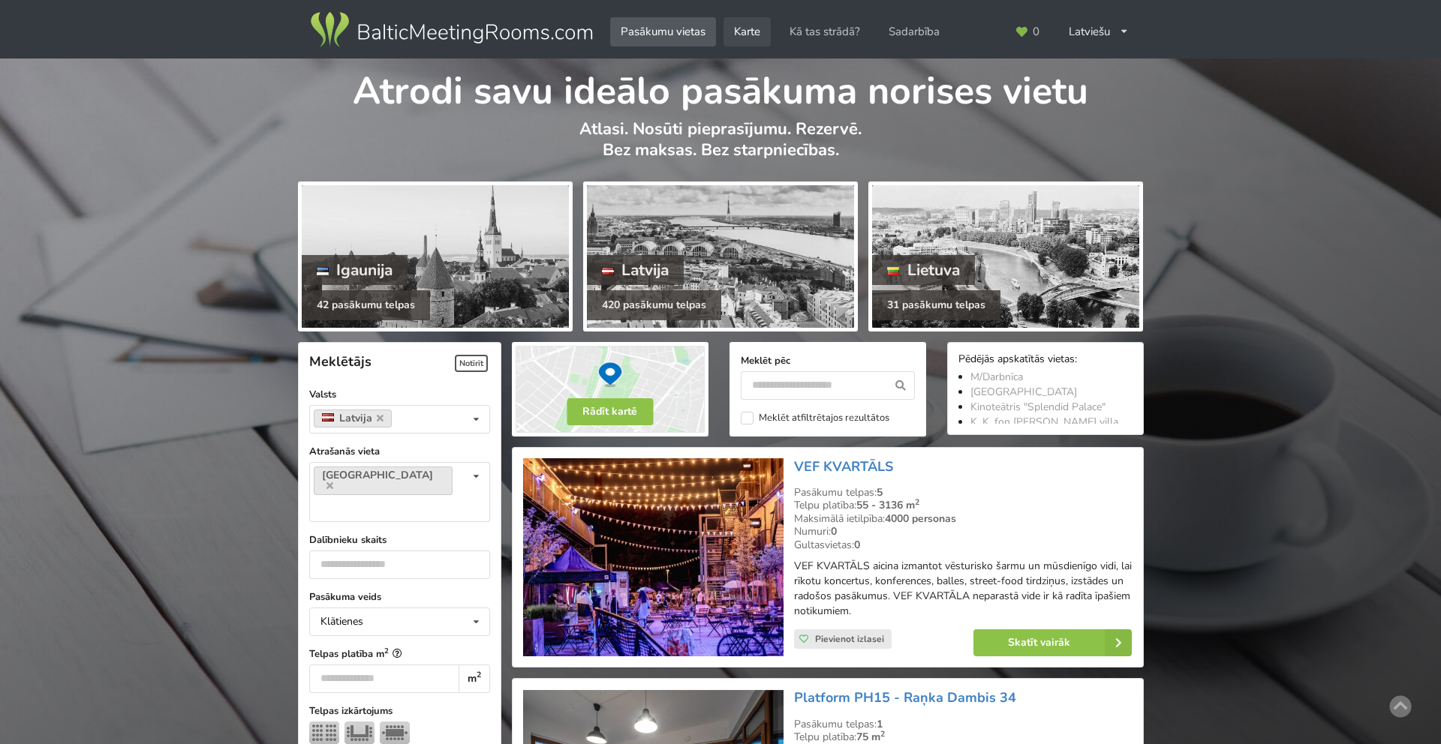
click at [747, 29] on link "Karte" at bounding box center [746, 31] width 47 height 29
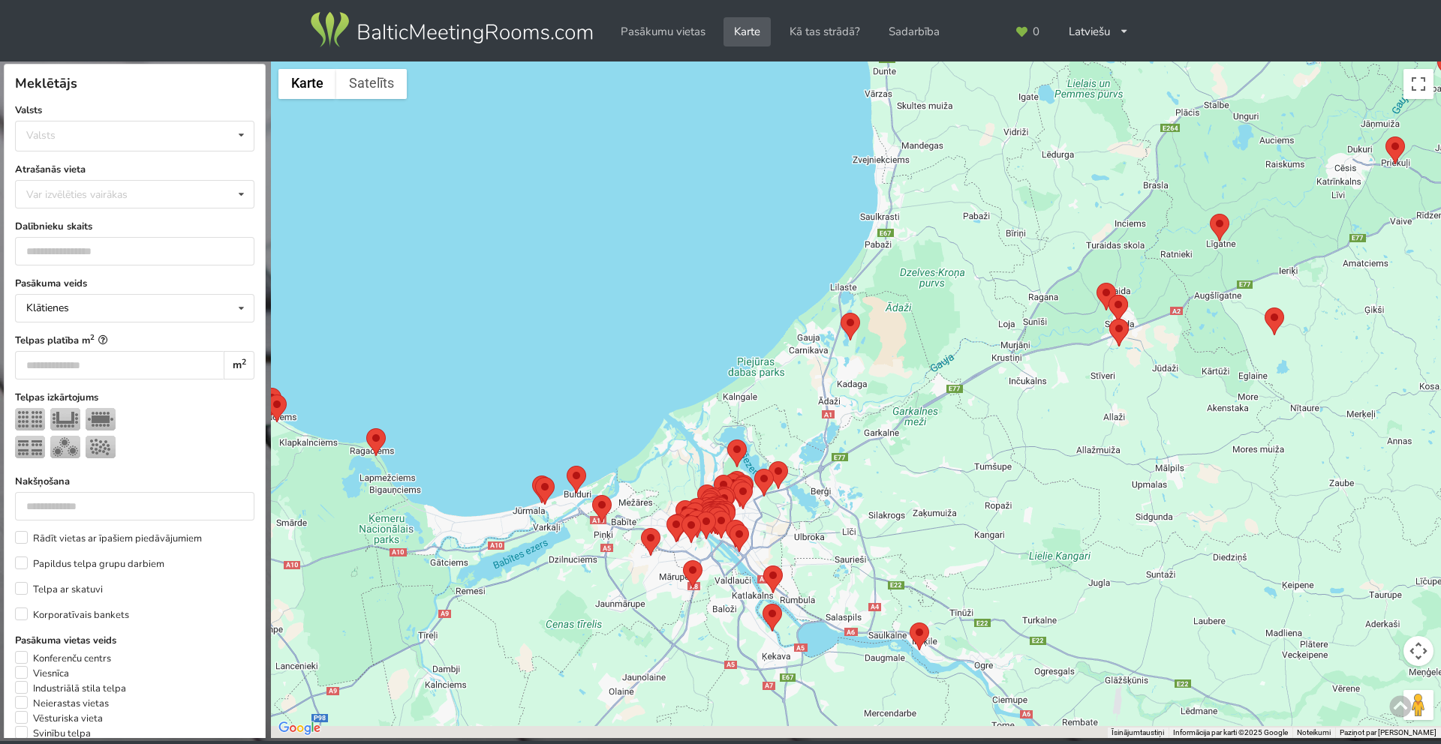
drag, startPoint x: 769, startPoint y: 557, endPoint x: 963, endPoint y: 341, distance: 290.1
click at [963, 341] on div at bounding box center [856, 401] width 1170 height 678
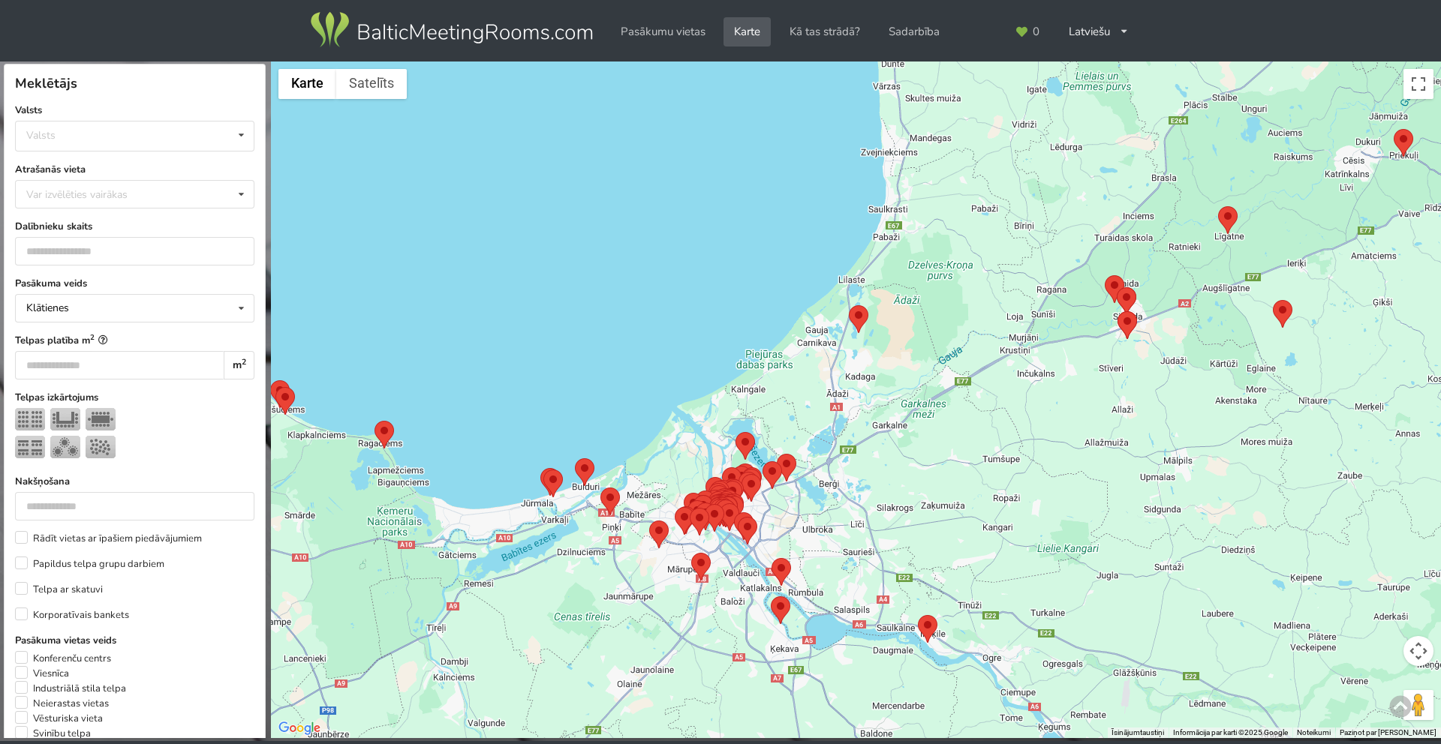
click at [849, 305] on area at bounding box center [849, 305] width 0 height 0
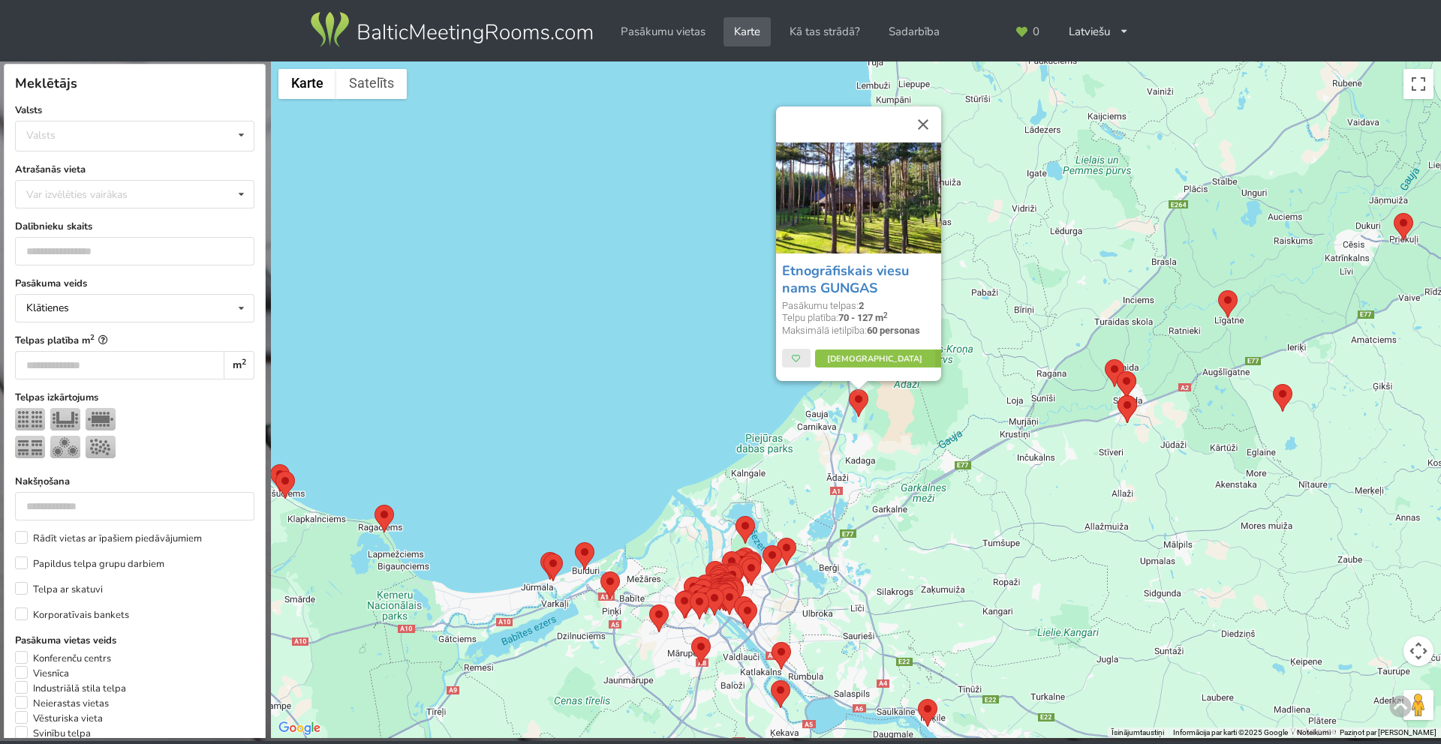
click at [636, 324] on div "Etnogrāfiskais viesu nams GUNGAS Pasākumu telpas: 2 Telpu platība: 70 - 127 m 2…" at bounding box center [856, 401] width 1170 height 678
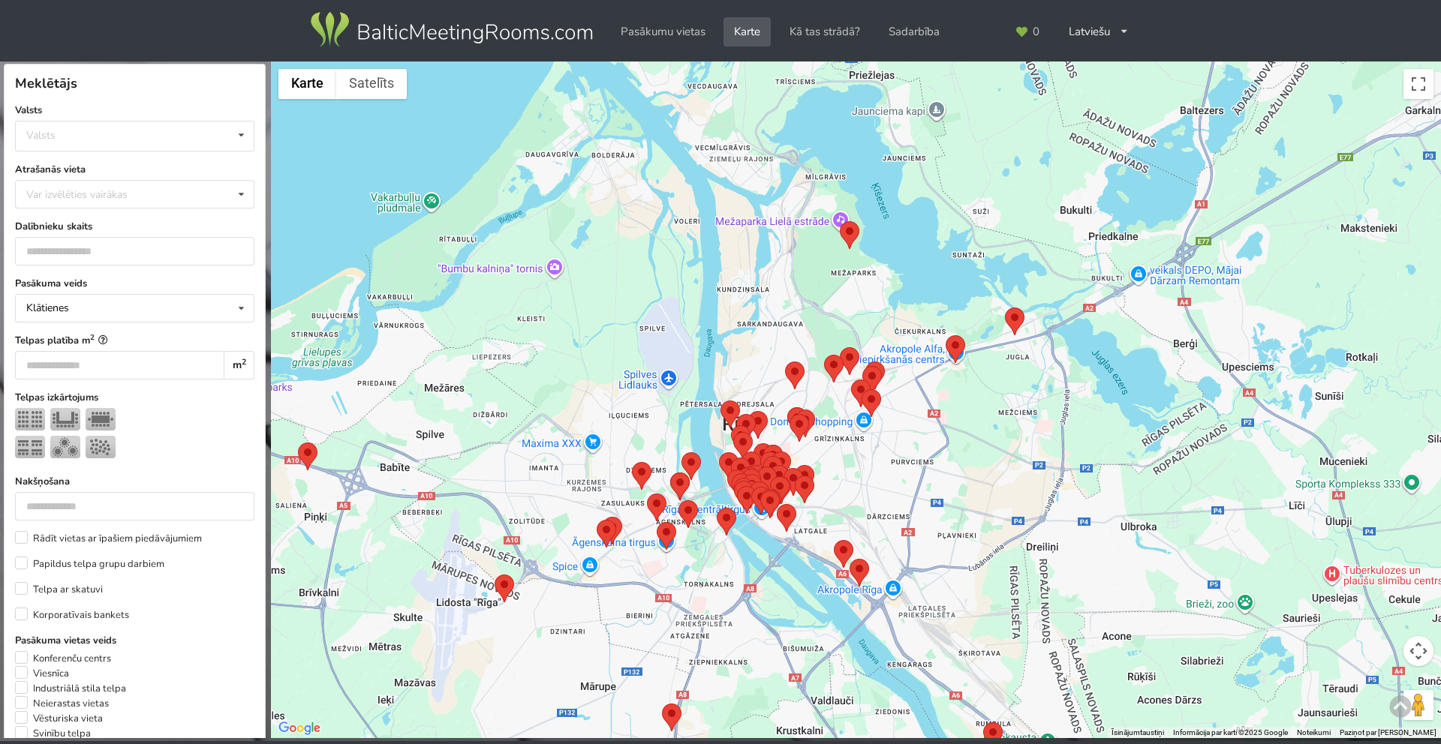
click at [1026, 324] on div at bounding box center [856, 401] width 1170 height 678
click at [1005, 308] on area at bounding box center [1005, 308] width 0 height 0
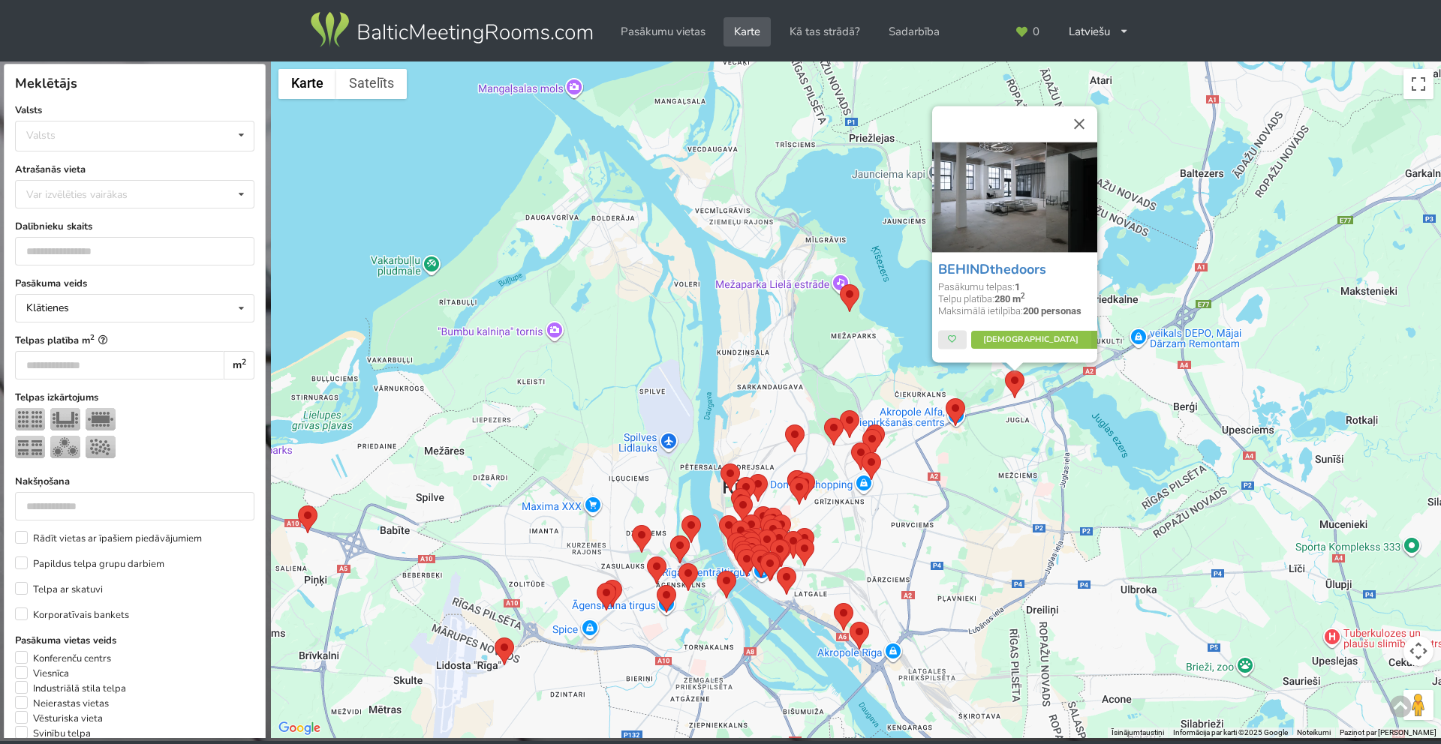
click at [946, 399] on area at bounding box center [946, 399] width 0 height 0
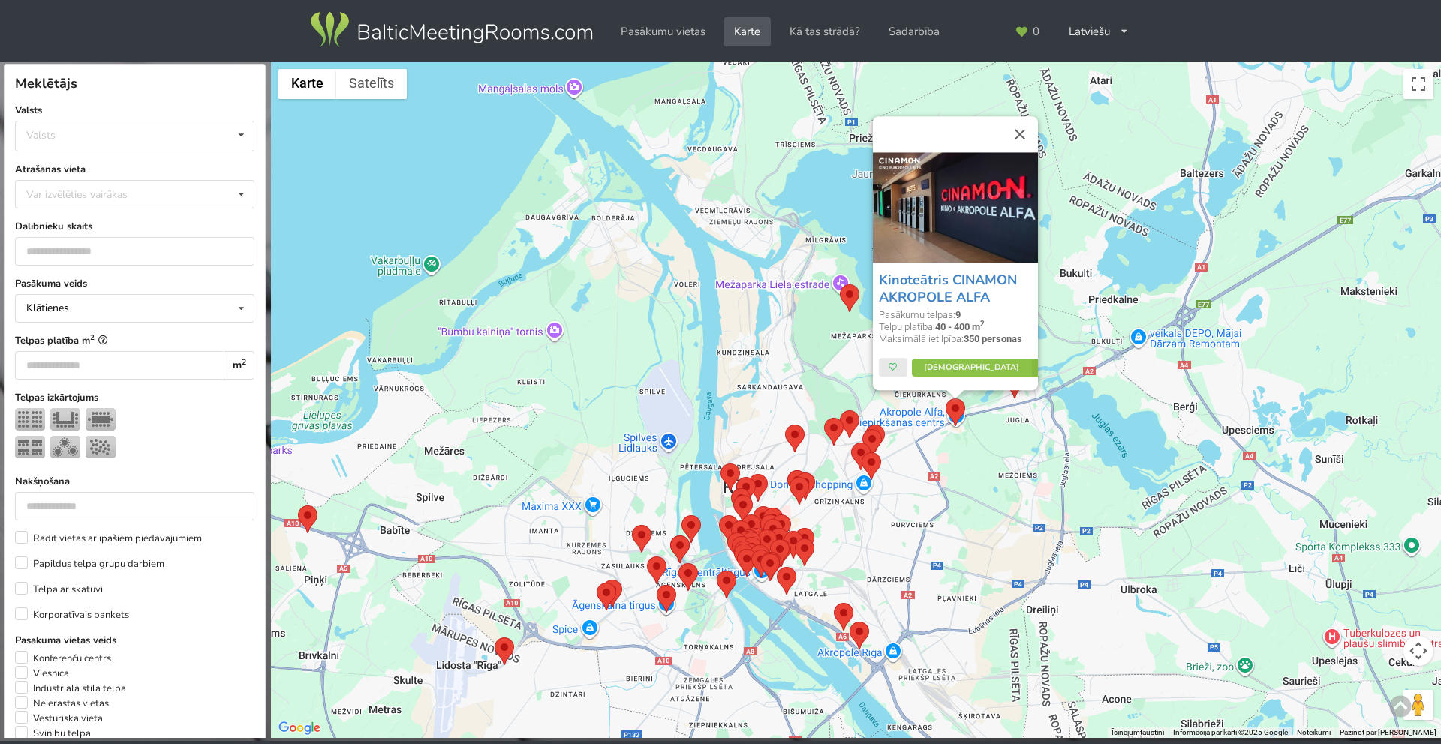
click at [840, 284] on area at bounding box center [840, 284] width 0 height 0
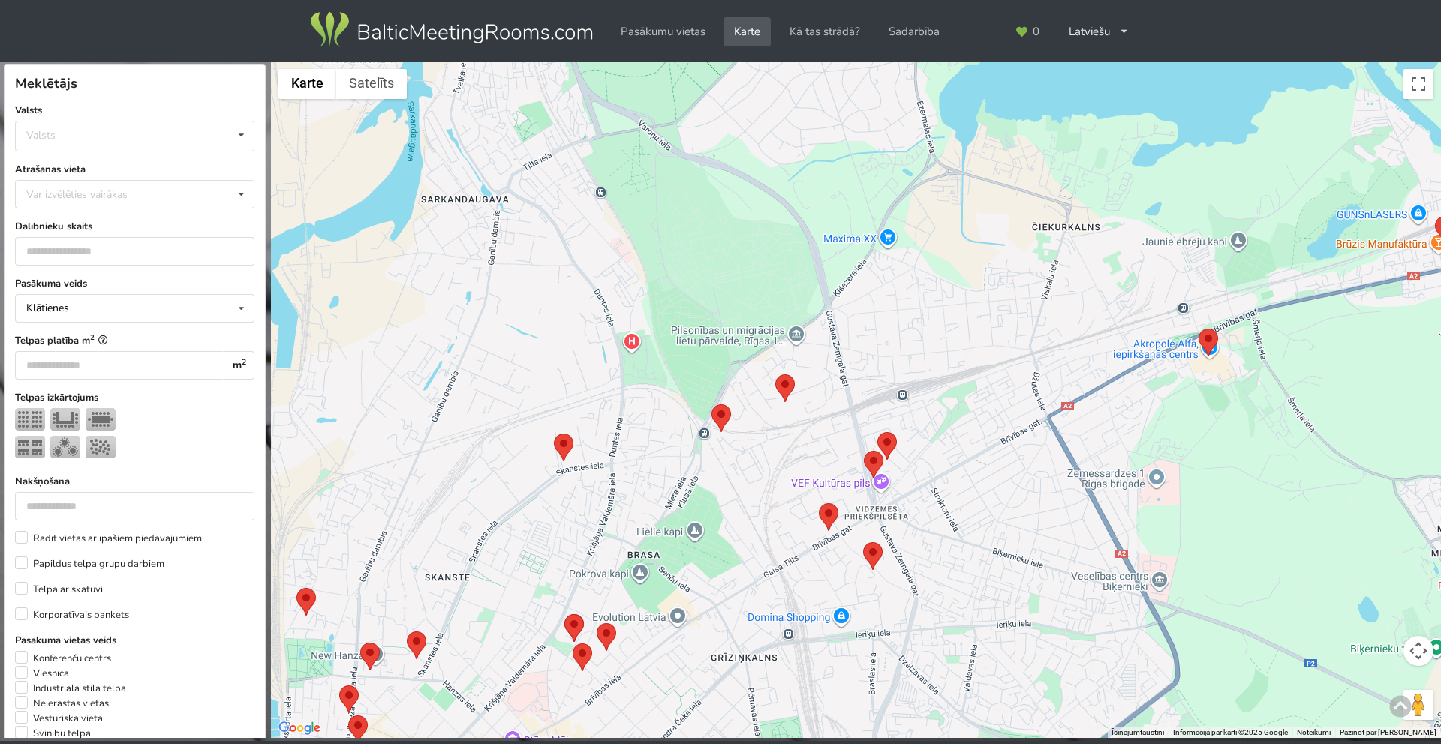
click at [554, 434] on area at bounding box center [554, 434] width 0 height 0
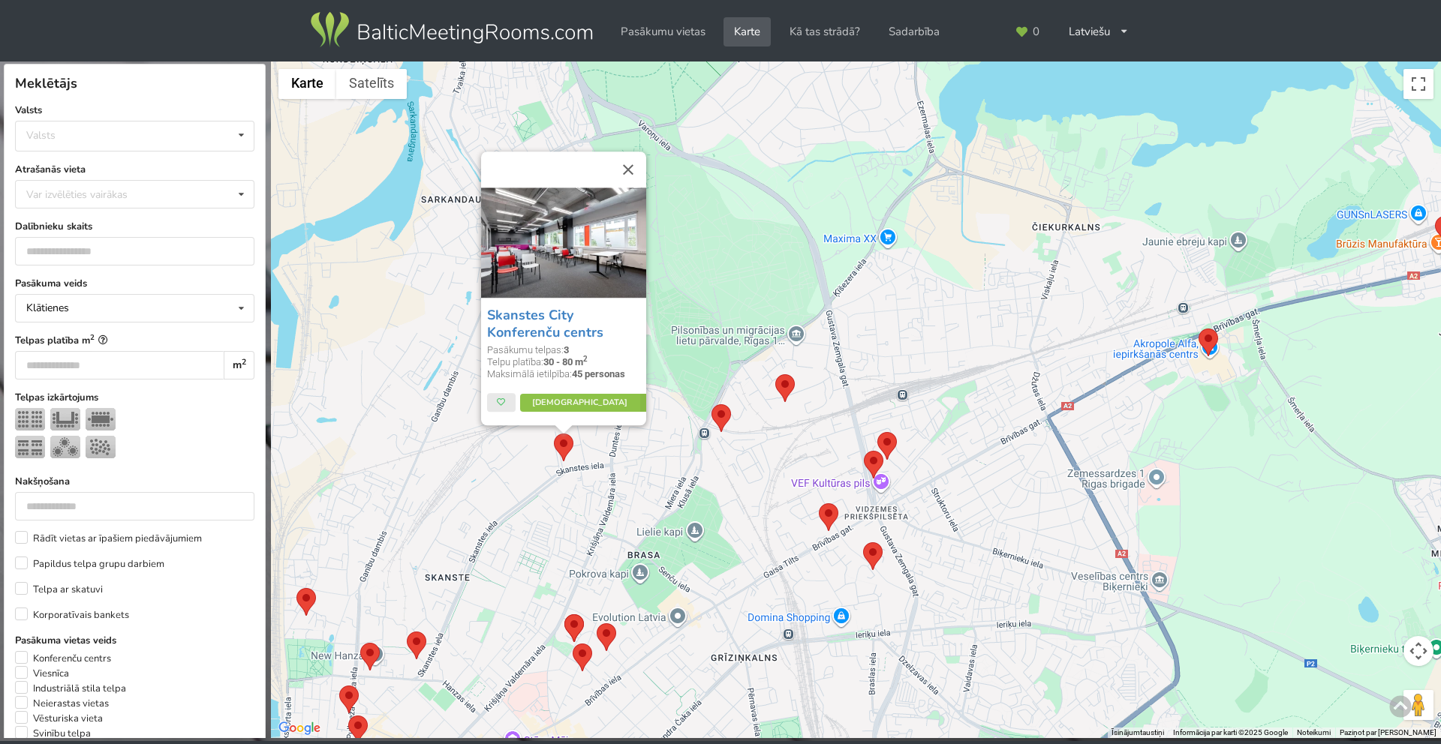
click at [711, 405] on area at bounding box center [711, 405] width 0 height 0
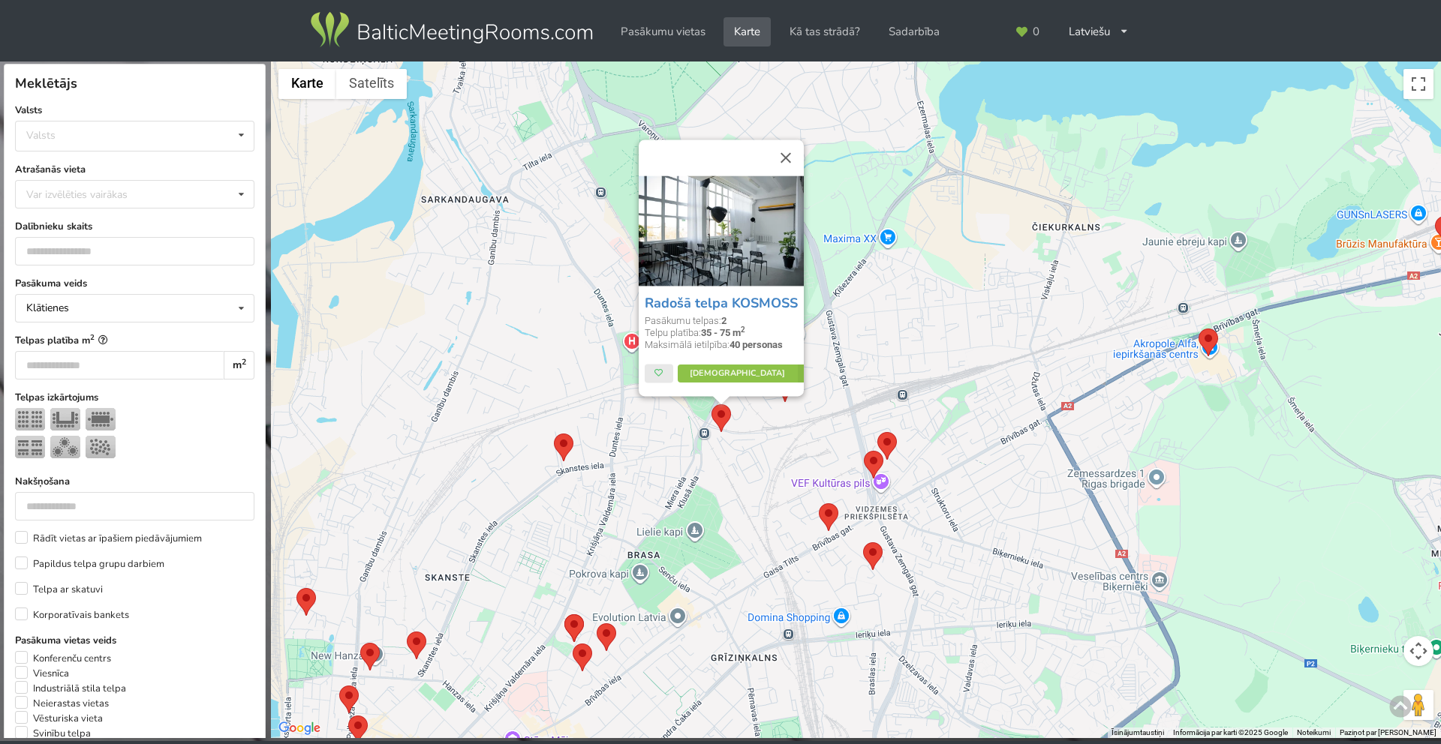
drag, startPoint x: 725, startPoint y: 305, endPoint x: 623, endPoint y: 291, distance: 103.0
click at [622, 290] on div "Radošā telpa KOSMOSS Pasākumu telpas: 2 Telpu platība: 35 - 75 m 2 Maksimālā ie…" at bounding box center [856, 401] width 1170 height 678
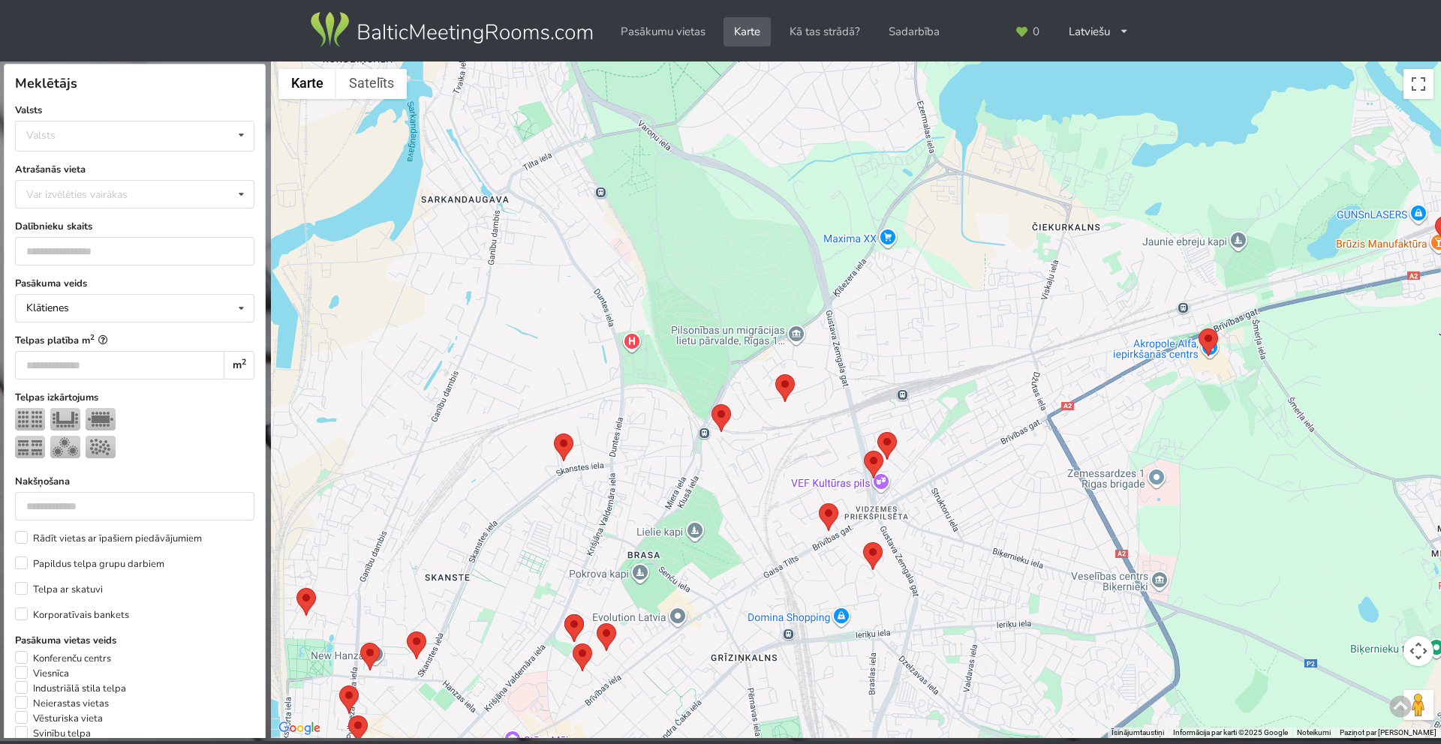
click at [775, 374] on area at bounding box center [775, 374] width 0 height 0
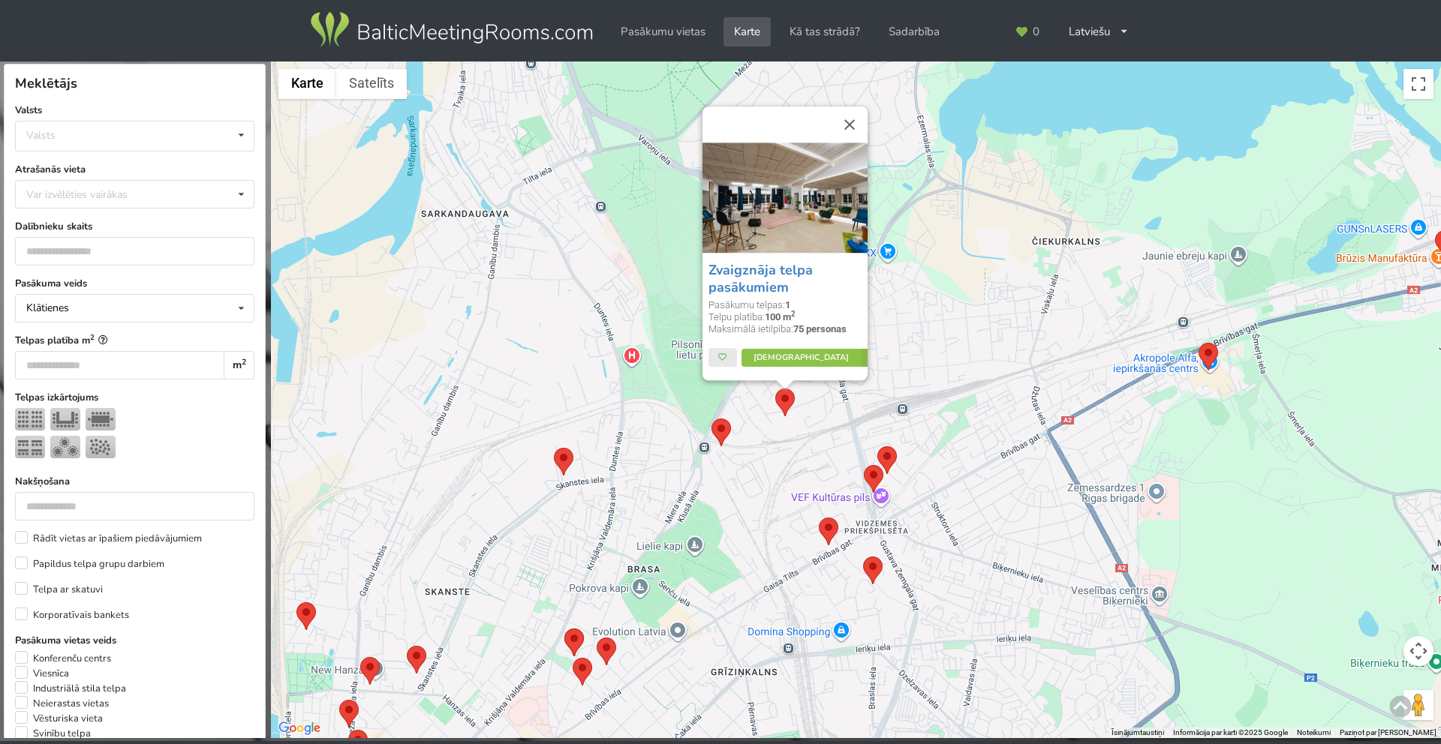
click at [877, 447] on area at bounding box center [877, 447] width 0 height 0
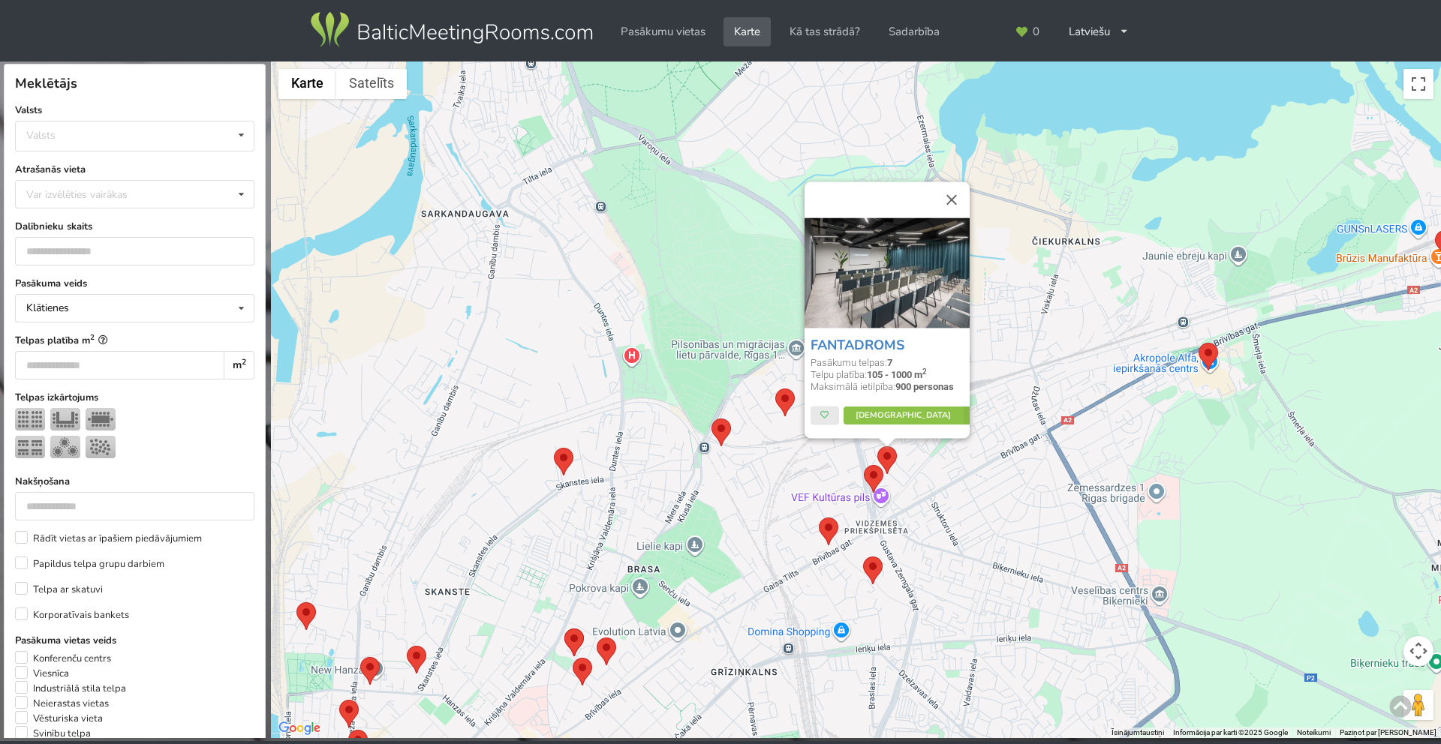
click at [864, 465] on area at bounding box center [864, 465] width 0 height 0
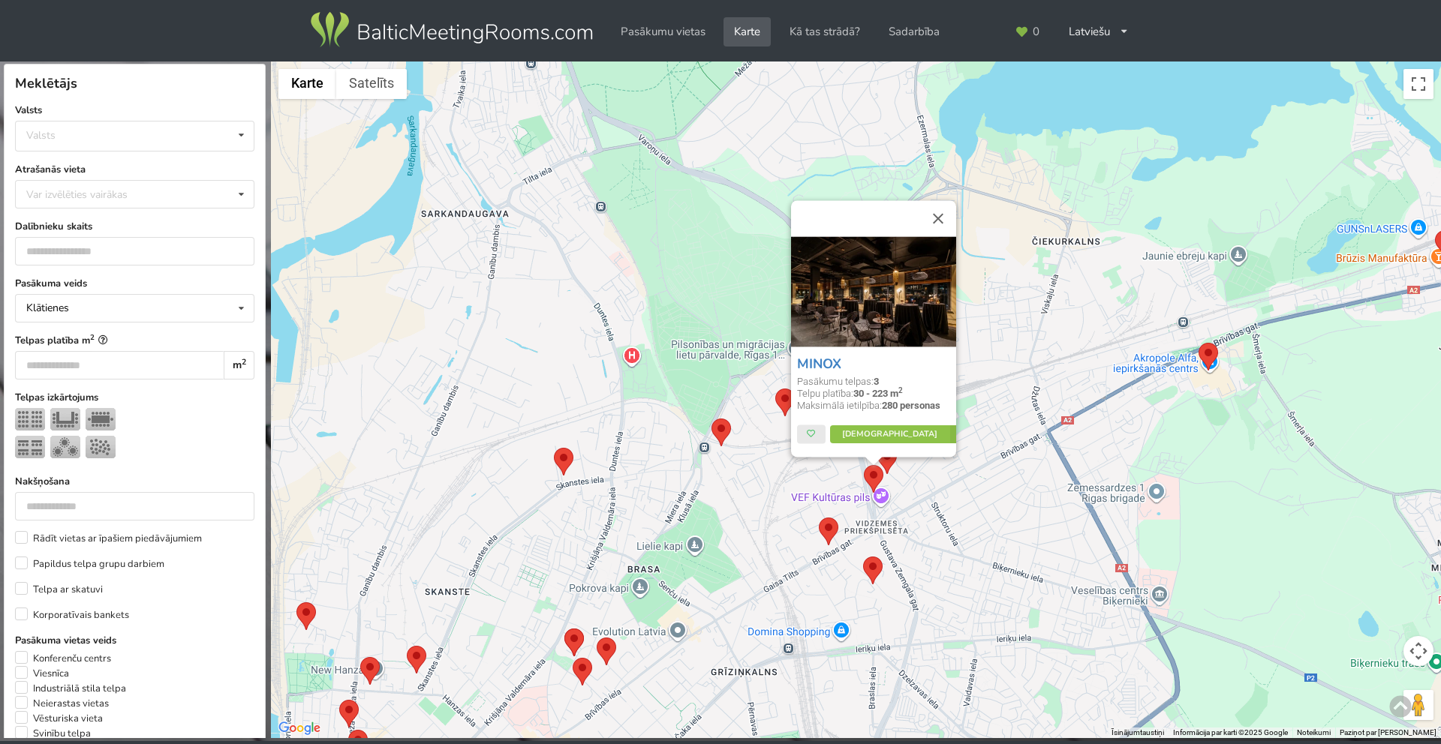
click at [877, 447] on area at bounding box center [877, 447] width 0 height 0
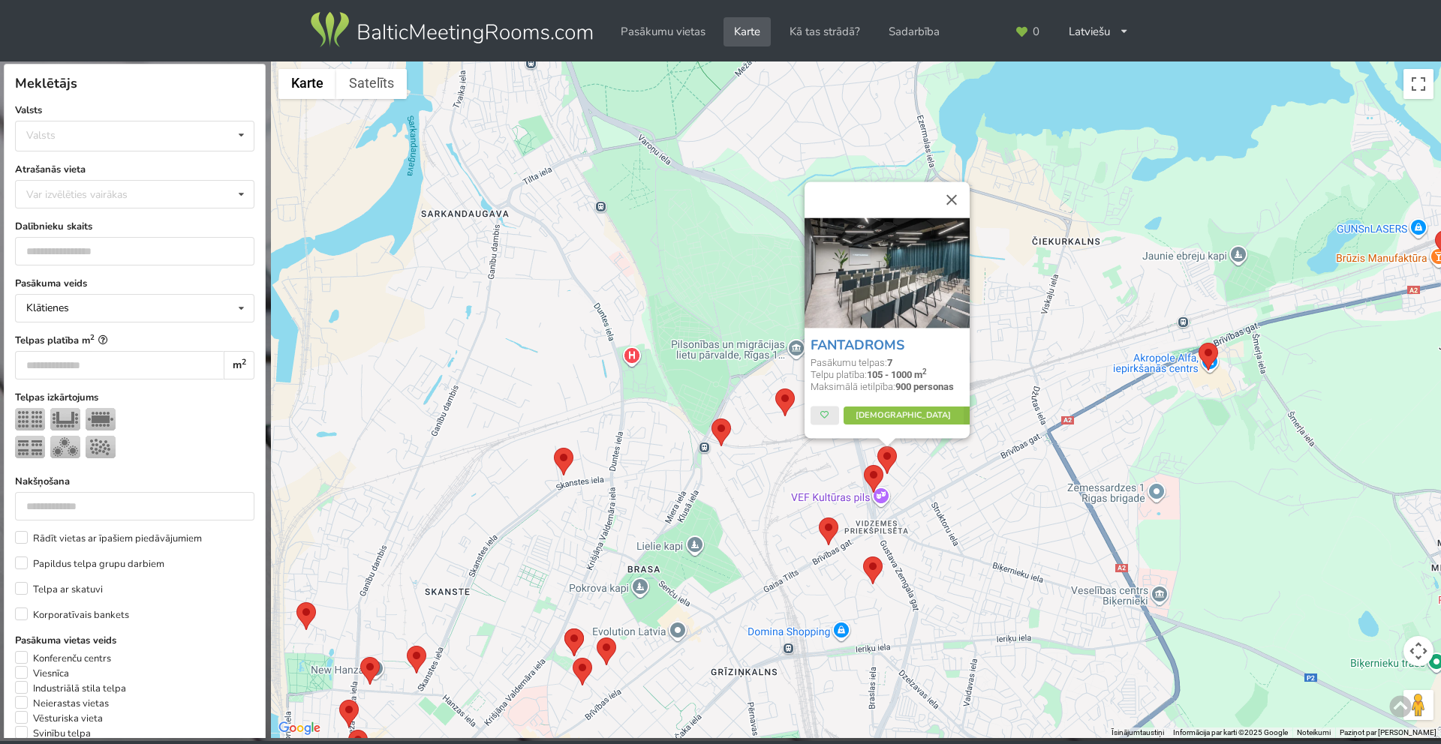
click at [844, 528] on div "FANTADROMS Pasākumu telpas: 7 Telpu platība: 105 - 1000 m 2 Maksimālā ietilpība…" at bounding box center [856, 401] width 1170 height 678
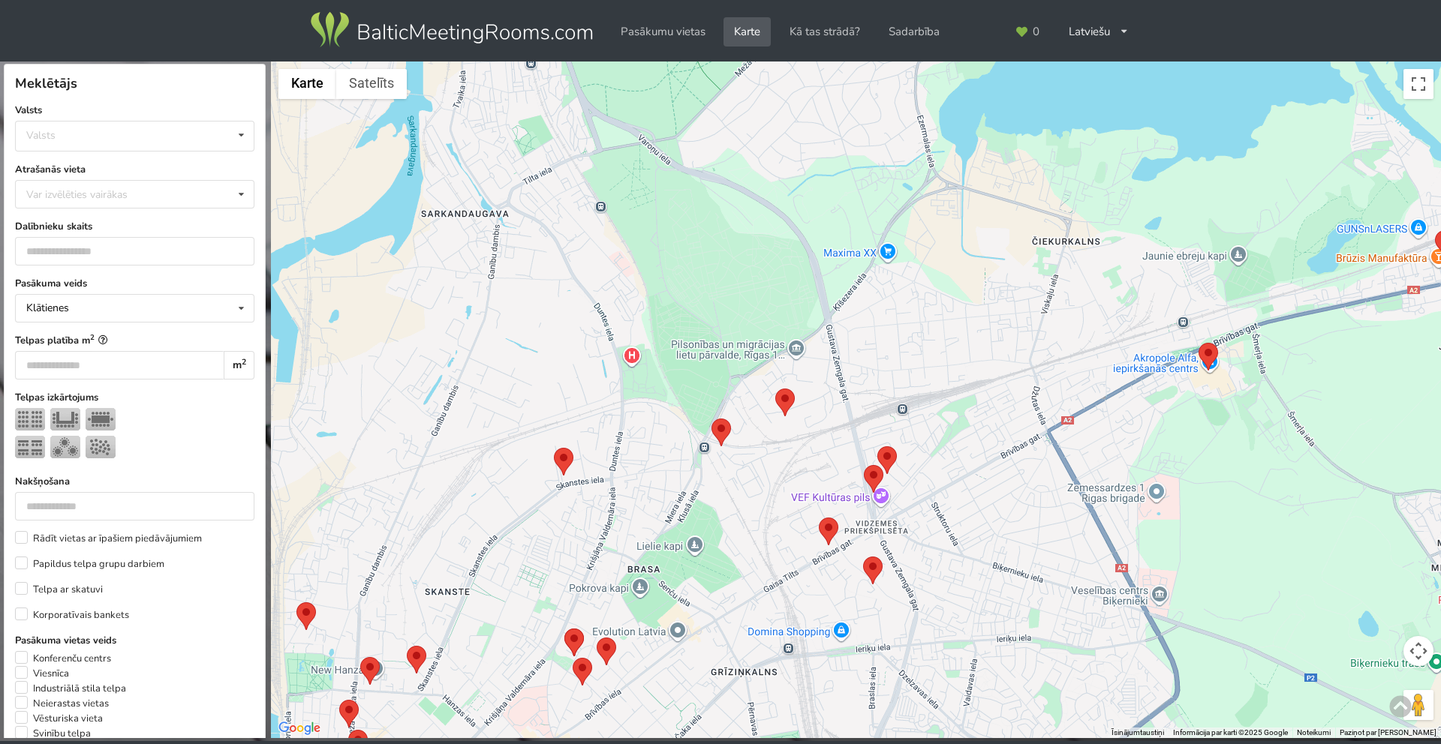
click at [819, 518] on area at bounding box center [819, 518] width 0 height 0
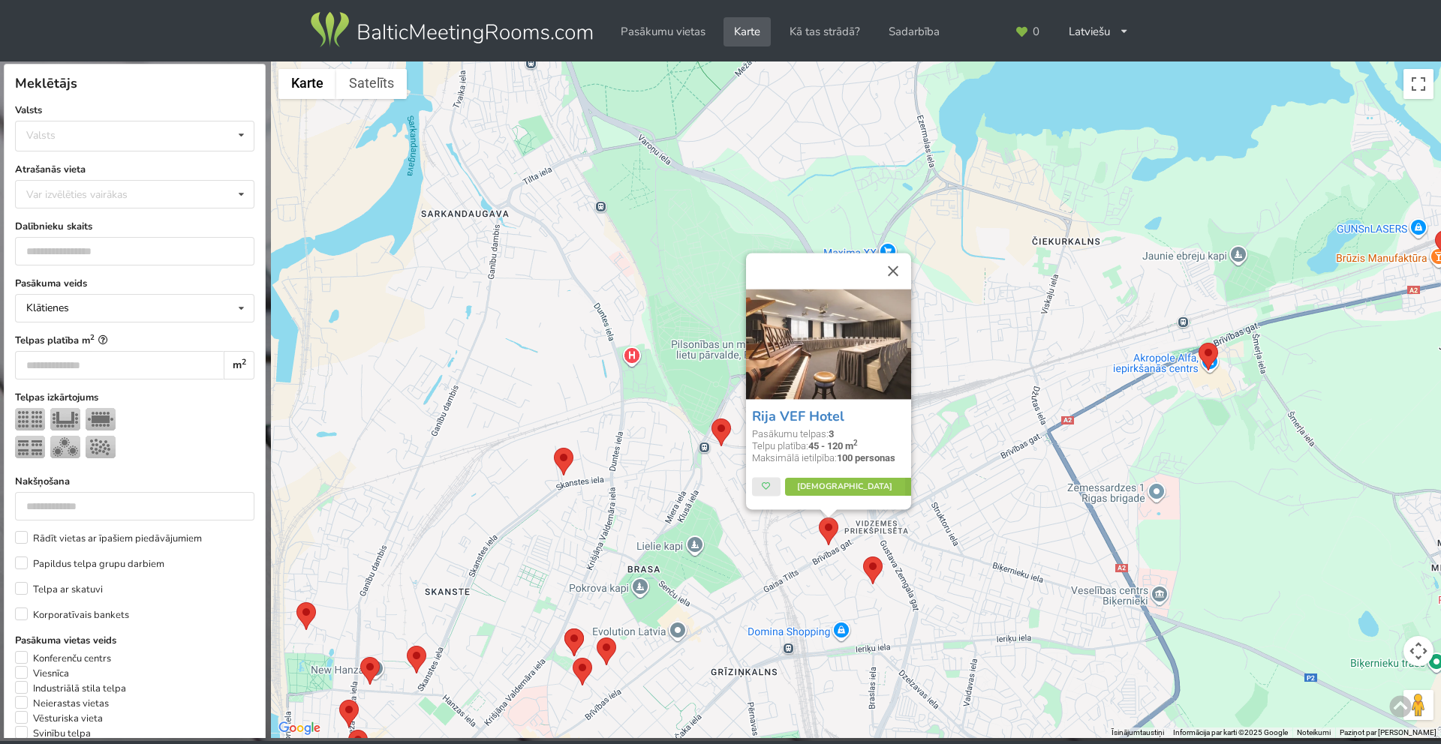
click at [863, 557] on area at bounding box center [863, 557] width 0 height 0
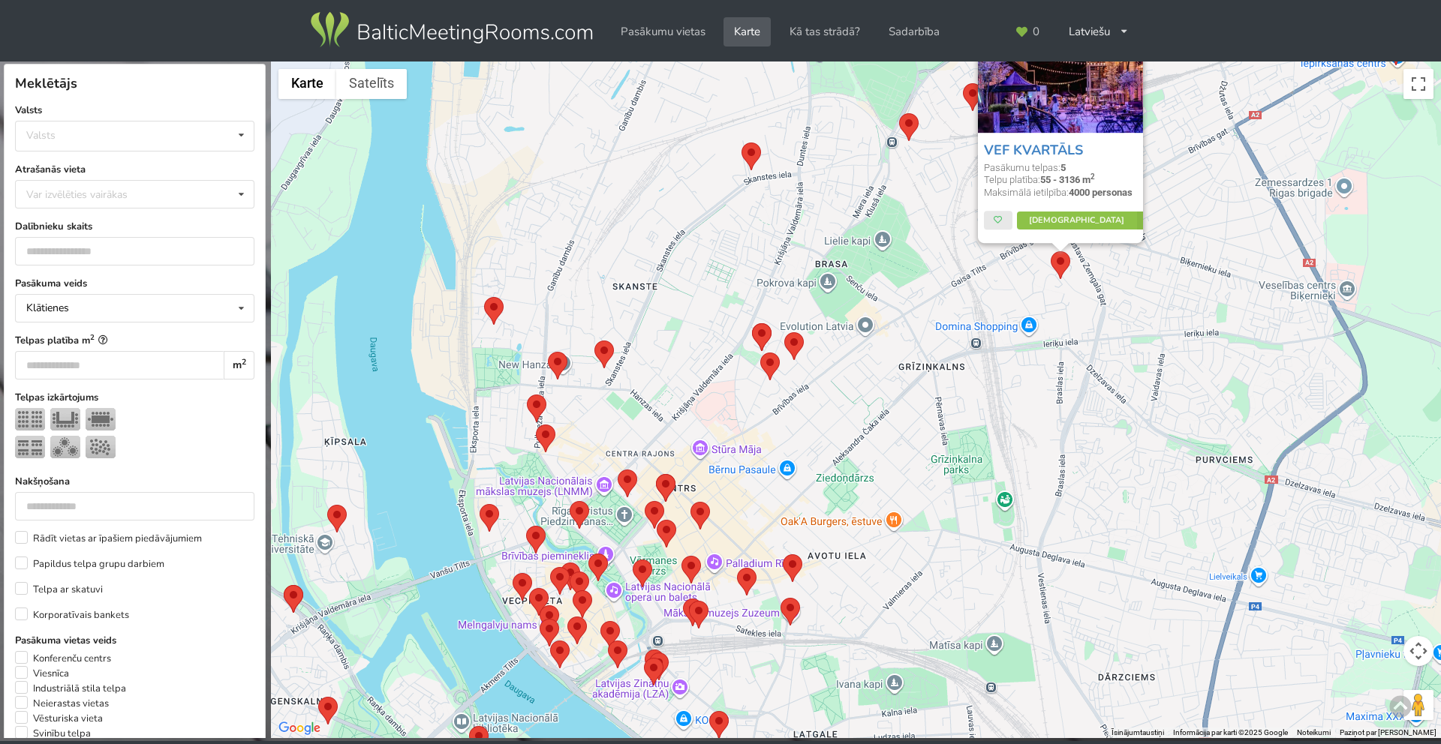
drag, startPoint x: 627, startPoint y: 591, endPoint x: 814, endPoint y: 285, distance: 358.7
click at [815, 285] on div "VEF KVARTĀLS Pasākumu telpas: 5 Telpu platība: 55 - 3136 m 2 Maksimālā ietilpīb…" at bounding box center [856, 401] width 1170 height 678
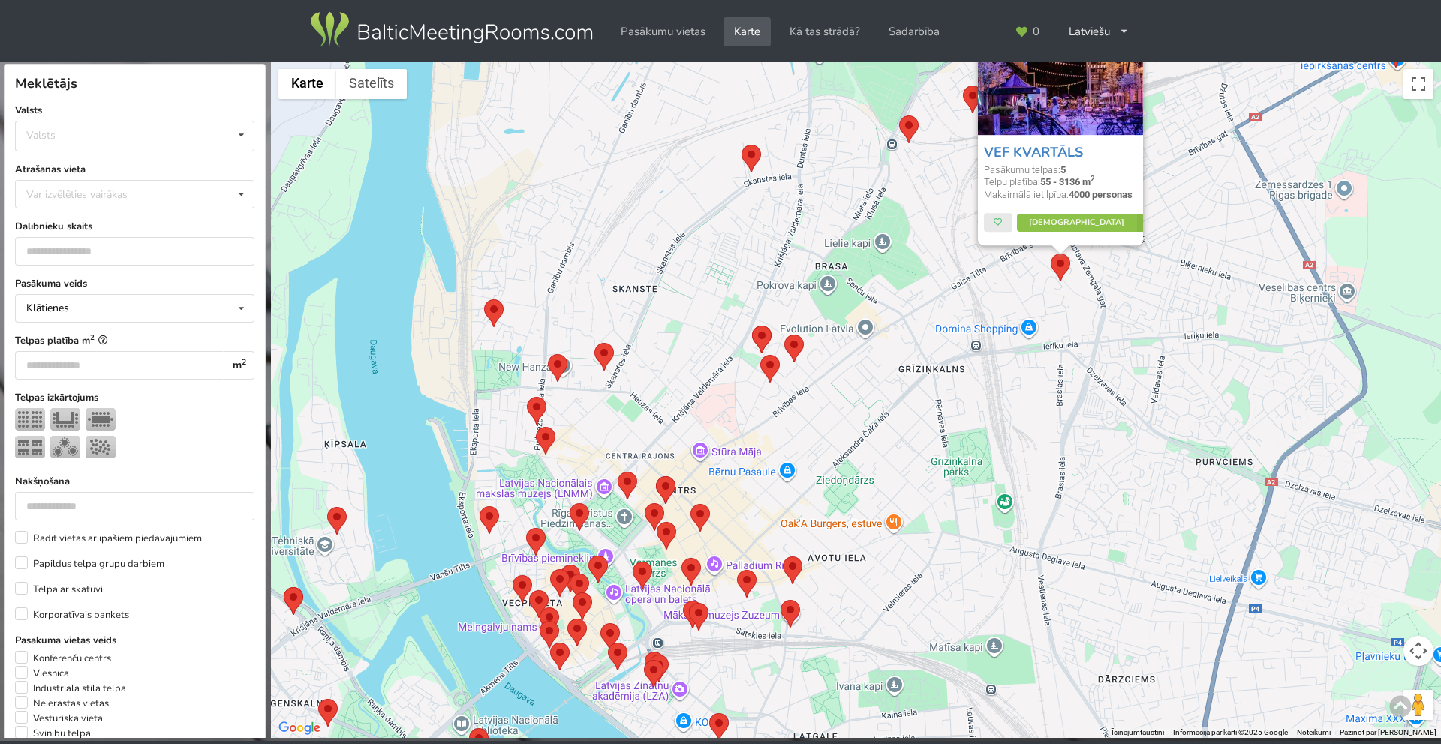
click at [784, 335] on area at bounding box center [784, 335] width 0 height 0
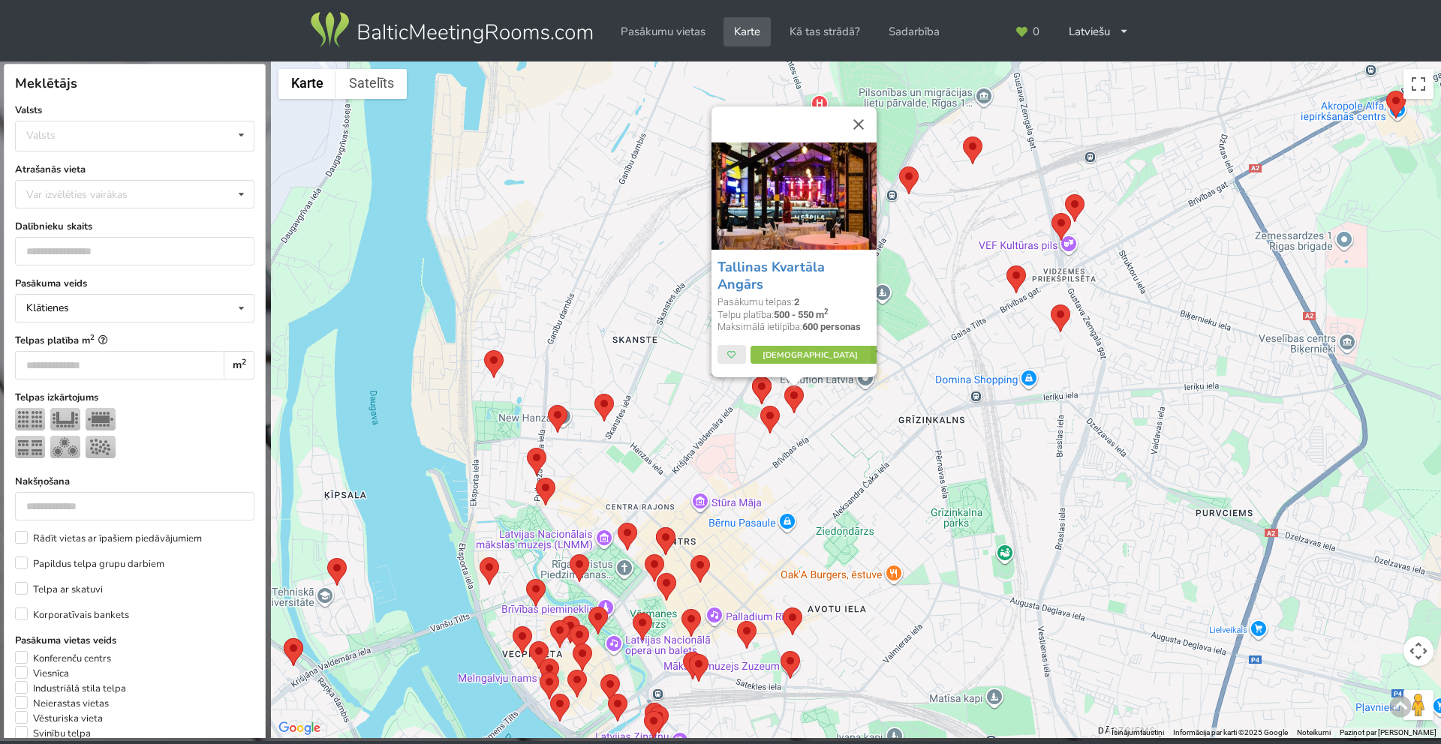
click at [760, 406] on area at bounding box center [760, 406] width 0 height 0
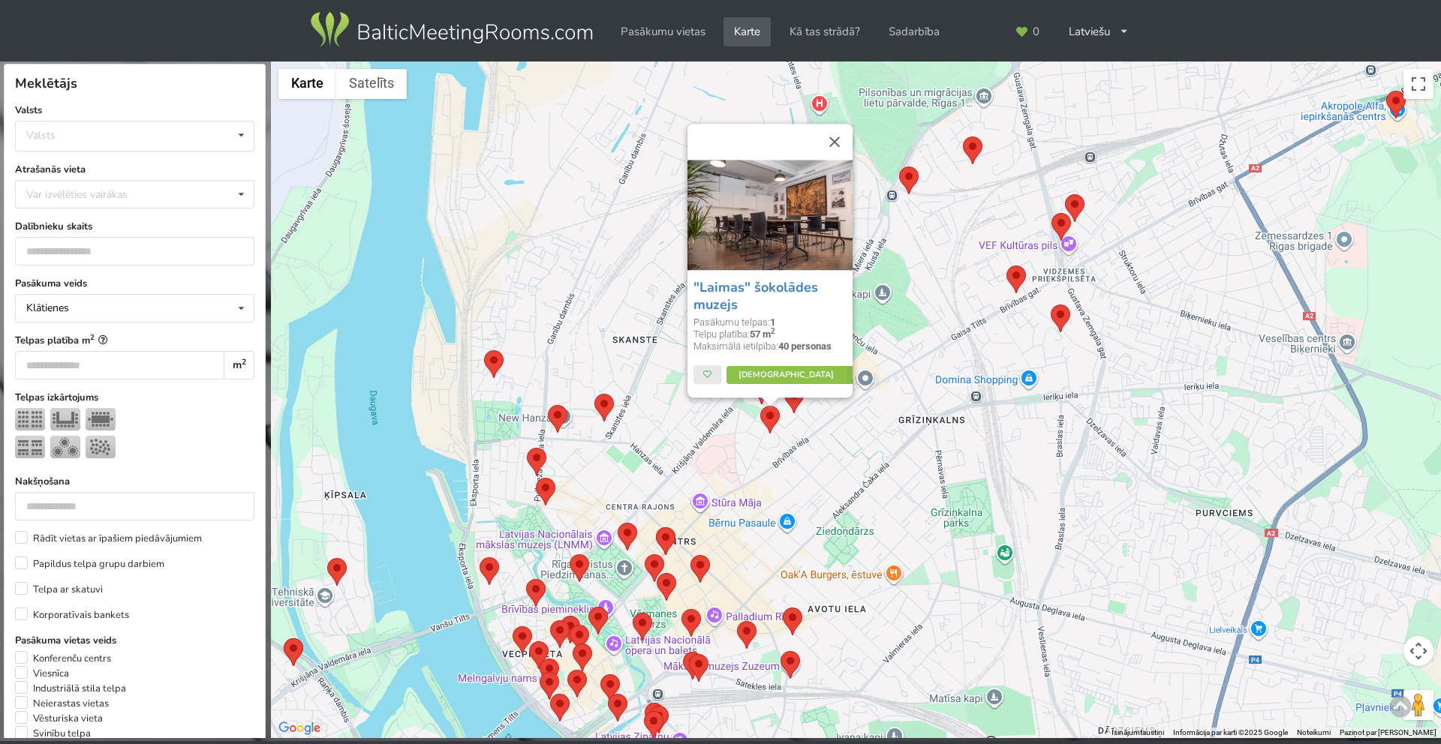
click at [787, 453] on div ""Laimas" šokolādes muzejs Pasākumu telpas: 1 Telpu platība: 57 m 2 Maksimālā ie…" at bounding box center [856, 401] width 1170 height 678
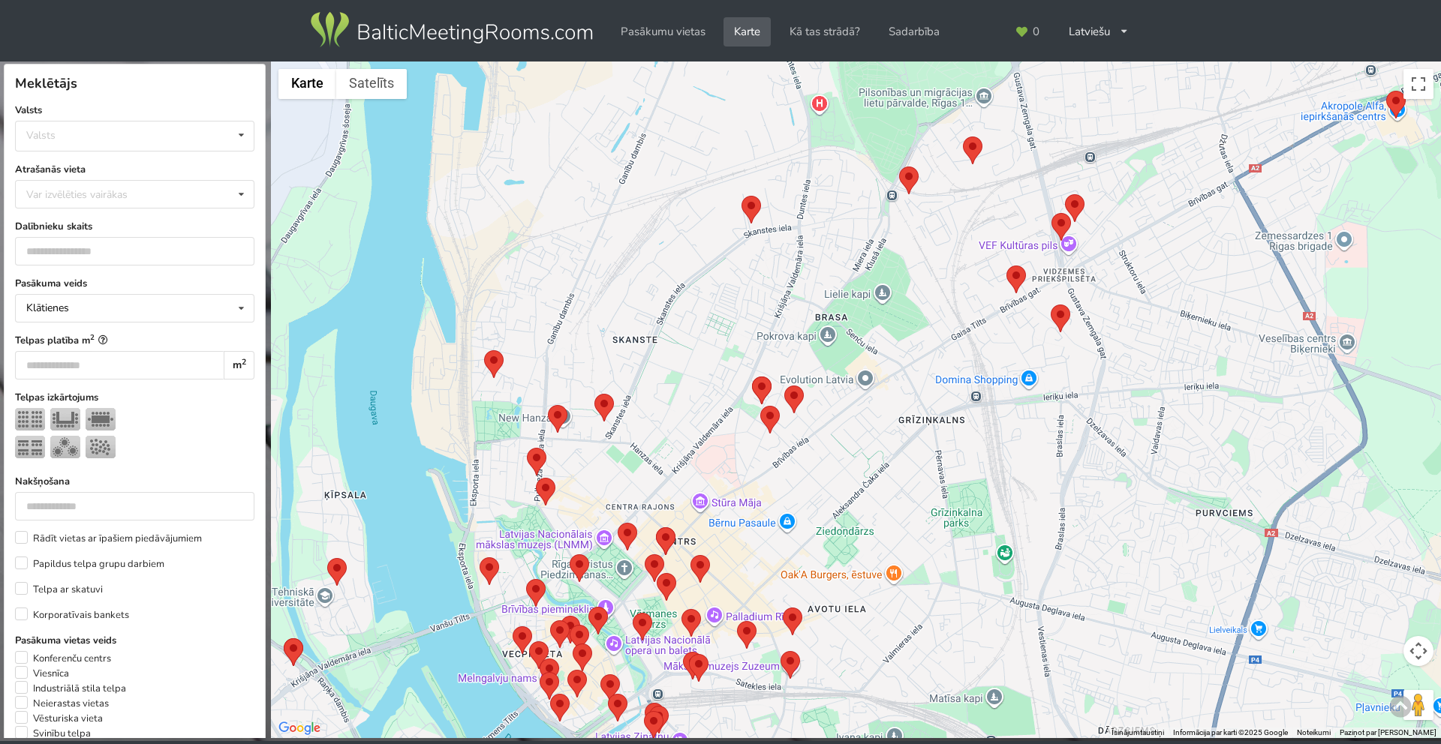
click at [752, 377] on area at bounding box center [752, 377] width 0 height 0
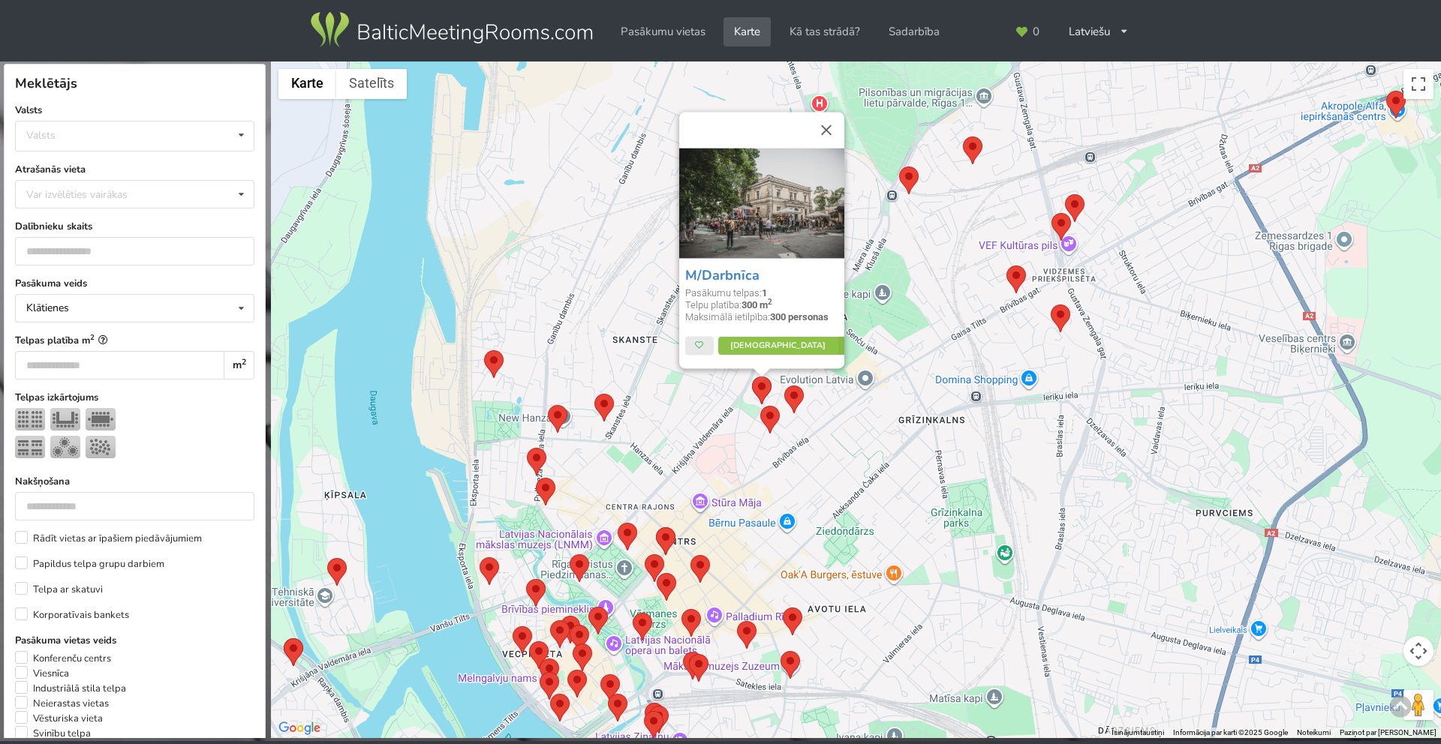
click at [726, 406] on div "M/Darbnīca Pasākumu telpas: 1 Telpu platība: 300 m 2 Maksimālā ietilpība: 300 p…" at bounding box center [856, 401] width 1170 height 678
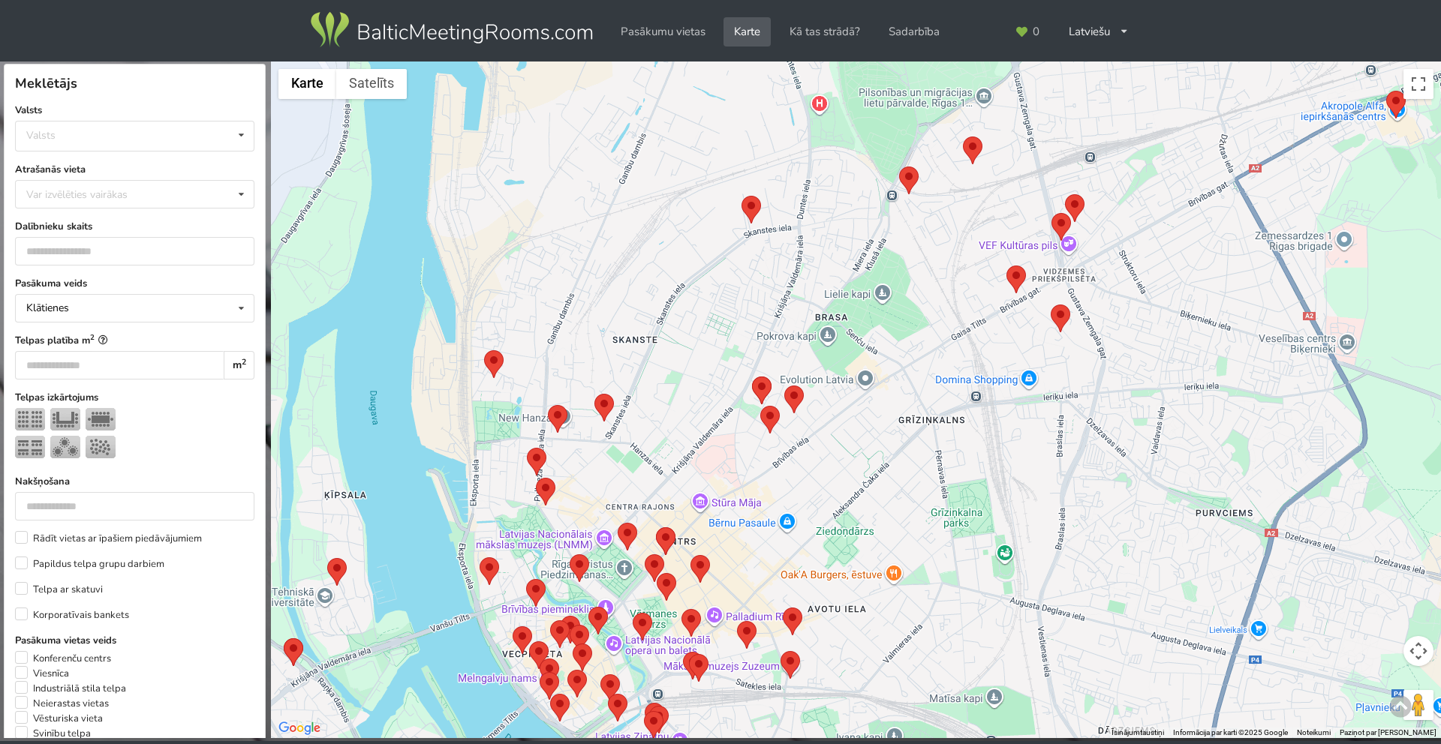
click at [594, 394] on area at bounding box center [594, 394] width 0 height 0
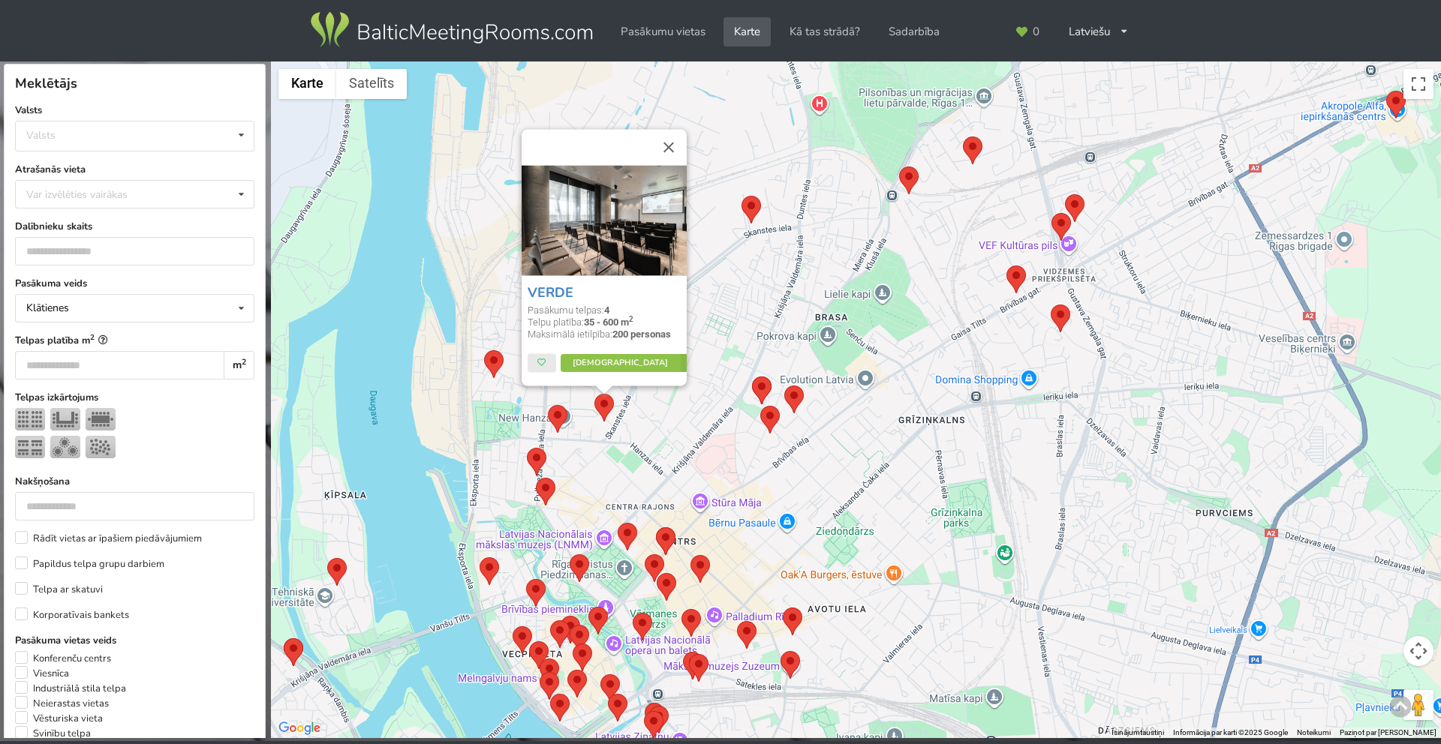
click at [650, 426] on div "VERDE Pasākumu telpas: 4 Telpu platība: 35 - 600 m 2 Maksimālā ietilpība: 200 p…" at bounding box center [856, 401] width 1170 height 678
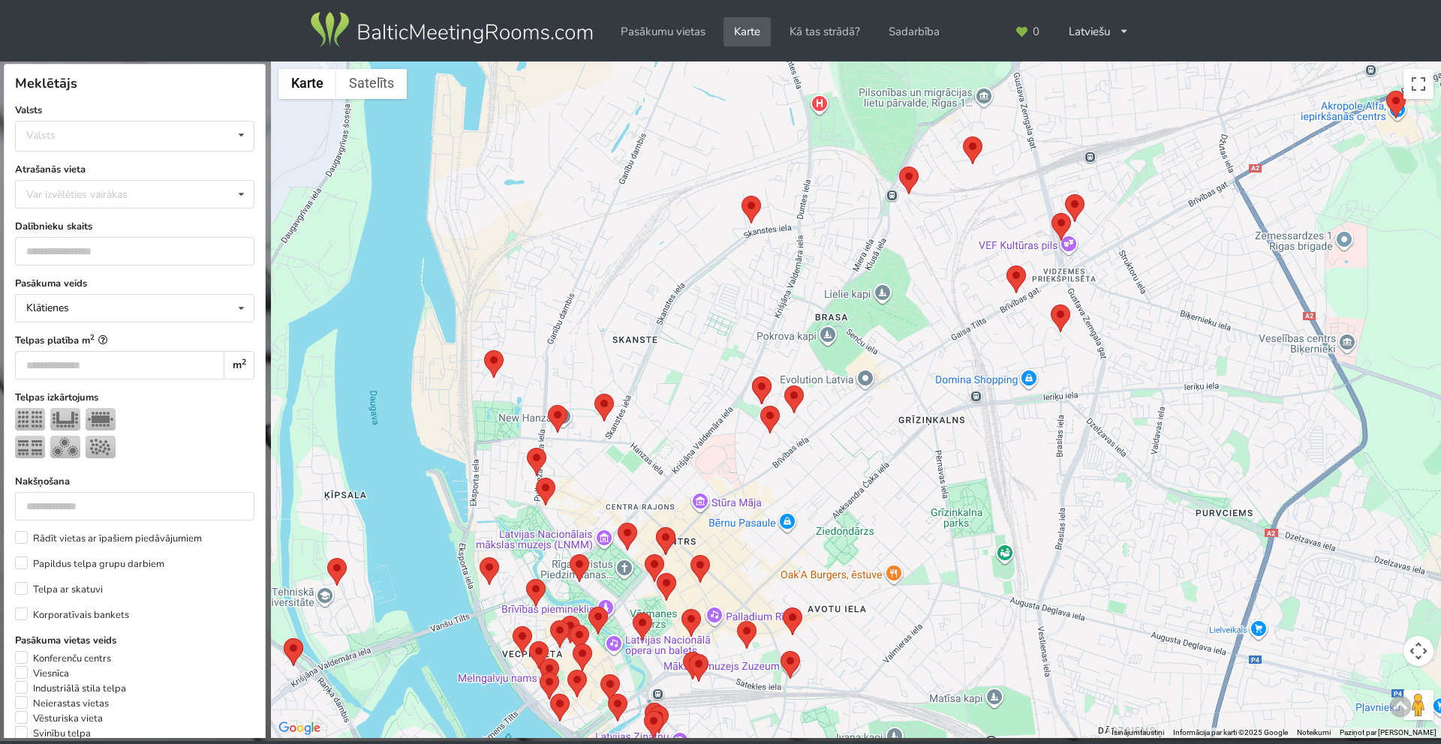
click at [487, 370] on img at bounding box center [494, 364] width 20 height 28
click at [484, 350] on area at bounding box center [484, 350] width 0 height 0
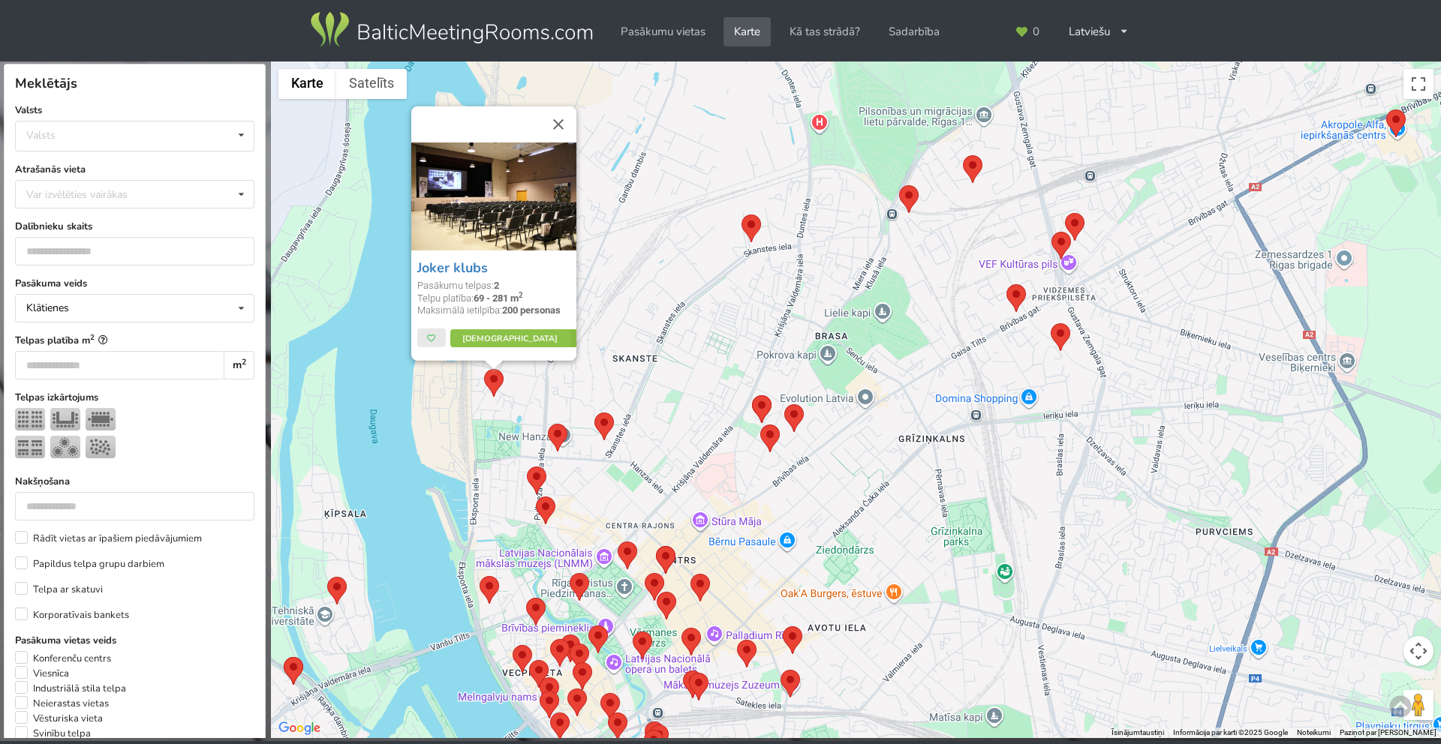
click at [527, 467] on area at bounding box center [527, 467] width 0 height 0
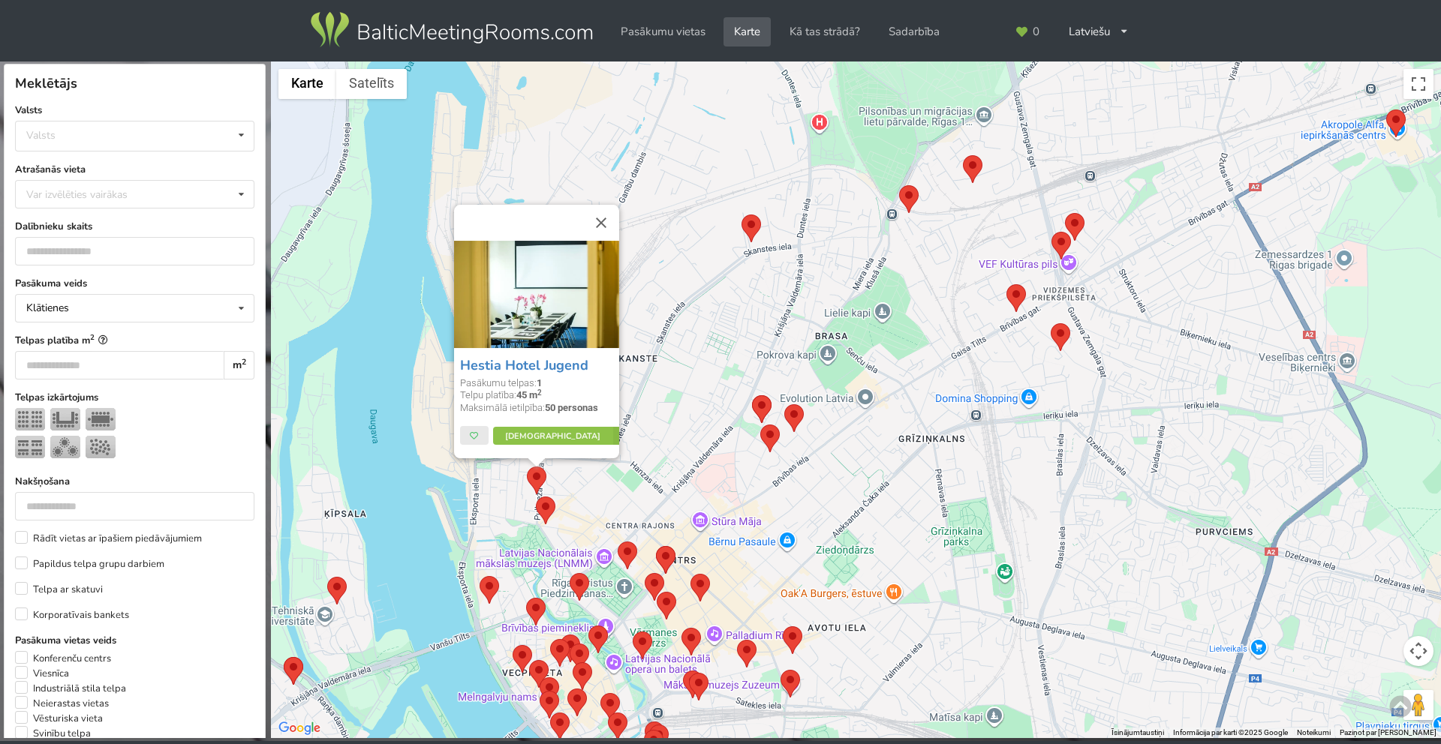
click at [536, 497] on area at bounding box center [536, 497] width 0 height 0
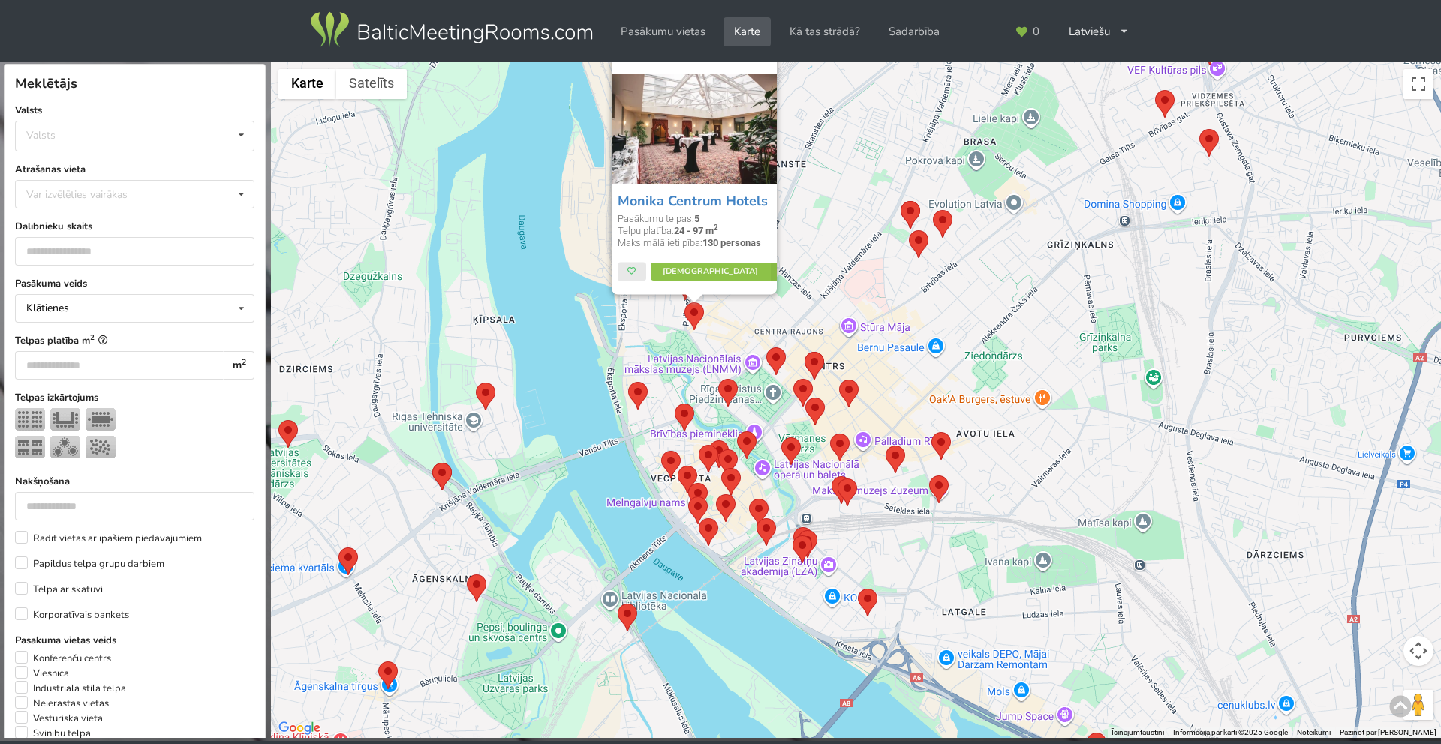
drag, startPoint x: 569, startPoint y: 522, endPoint x: 718, endPoint y: 324, distance: 247.5
click at [718, 324] on div "Monika Centrum Hotels Pasākumu telpas: 5 Telpu platība: 24 - 97 m 2 Maksimālā i…" at bounding box center [856, 401] width 1170 height 678
click at [476, 383] on area at bounding box center [476, 383] width 0 height 0
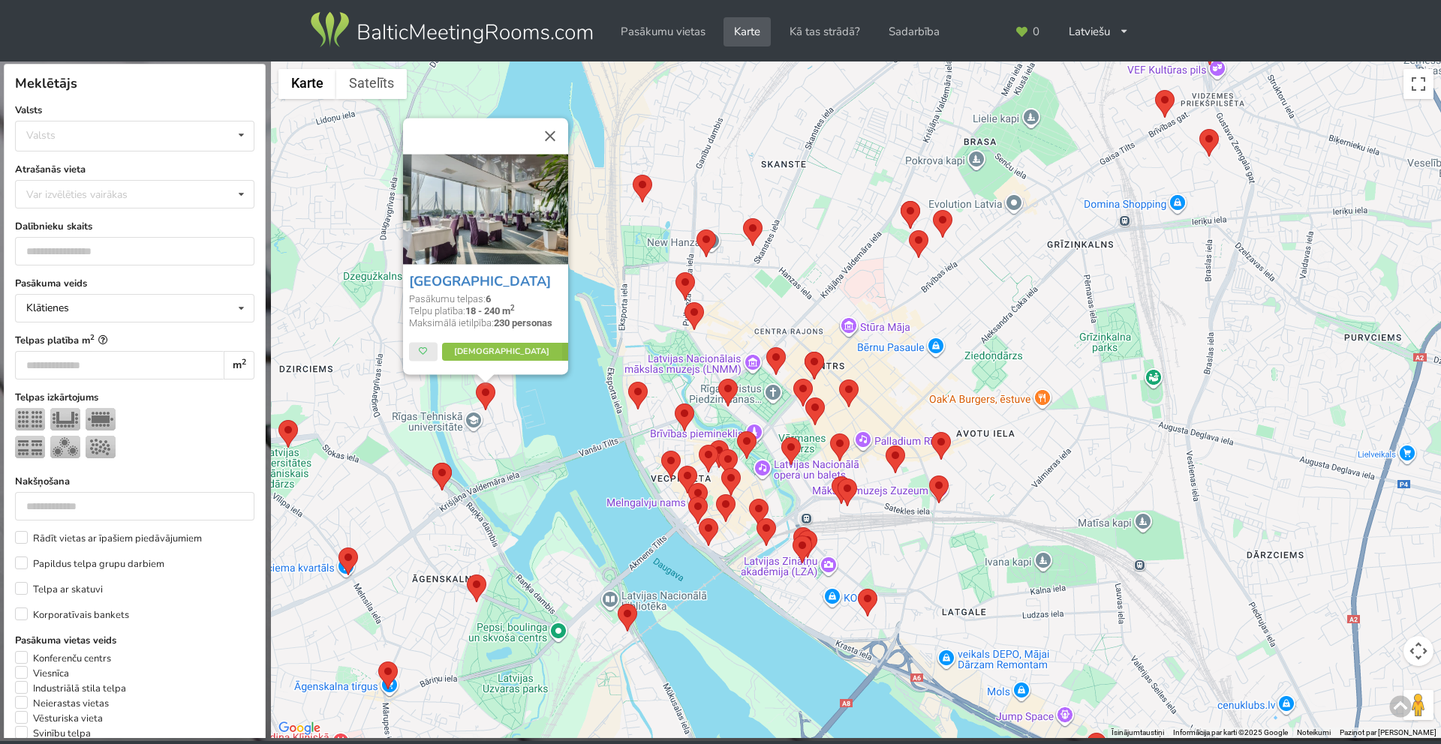
click at [432, 463] on area at bounding box center [432, 463] width 0 height 0
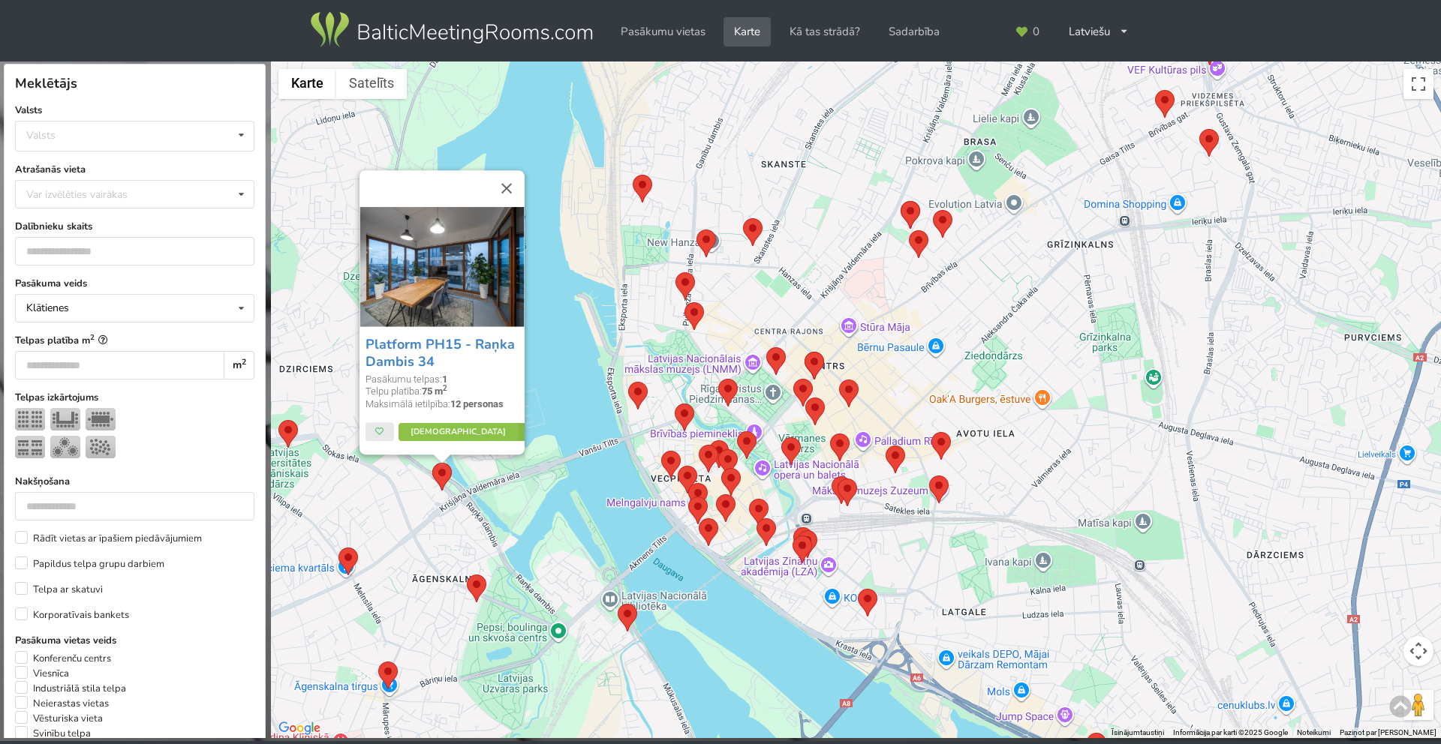
click at [467, 575] on area at bounding box center [467, 575] width 0 height 0
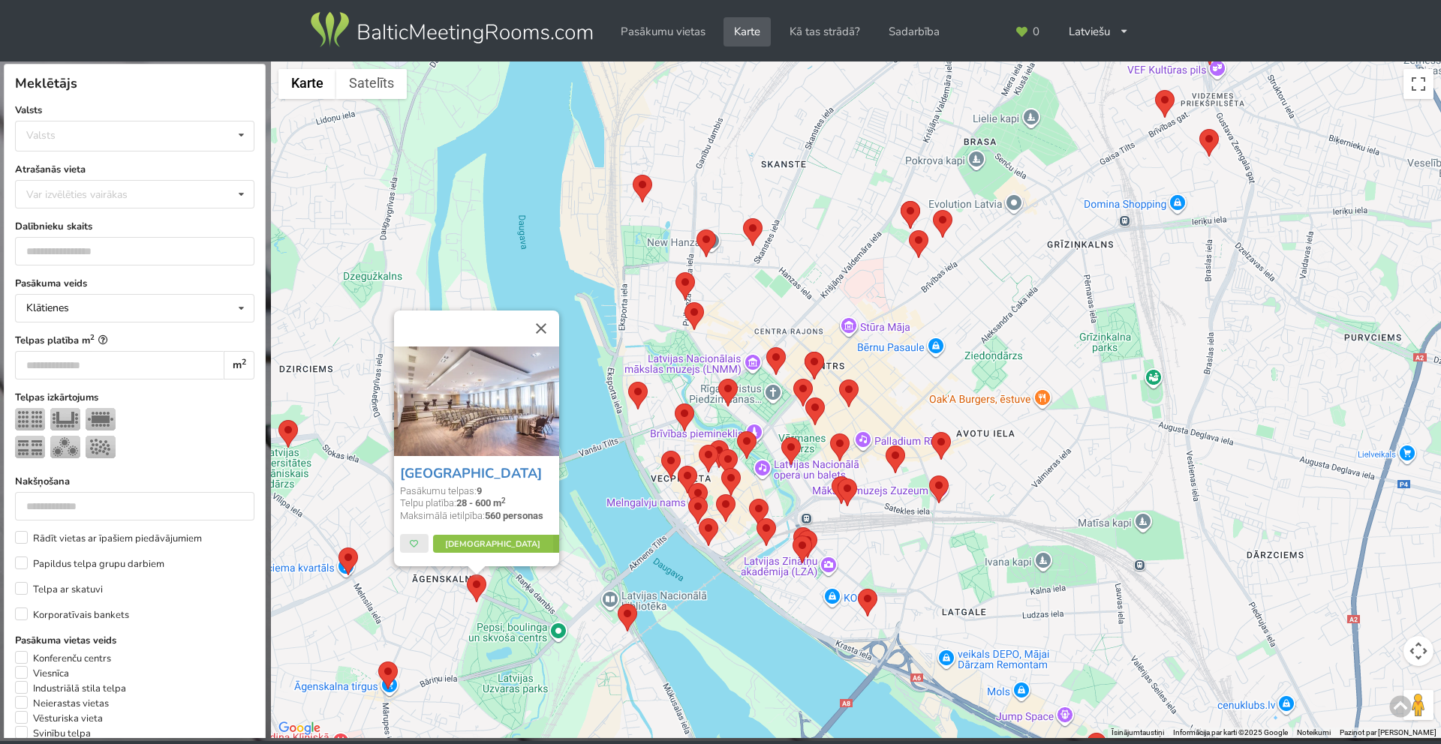
click at [618, 604] on area at bounding box center [618, 604] width 0 height 0
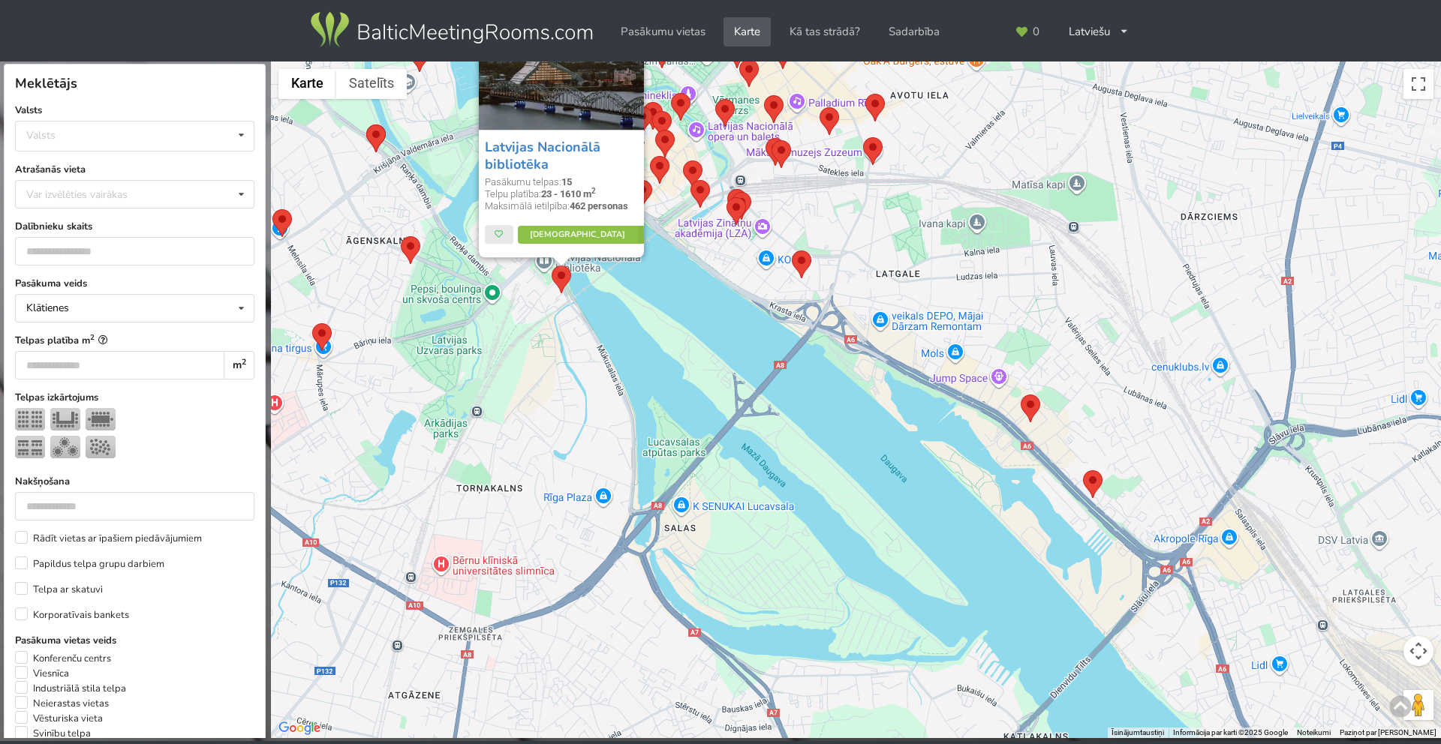
drag, startPoint x: 774, startPoint y: 636, endPoint x: 708, endPoint y: 296, distance: 345.6
click at [708, 296] on div "Latvijas Nacionālā bibliotēka Pasākumu telpas: 15 Telpu platība: 23 - 1610 m 2 …" at bounding box center [856, 401] width 1170 height 678
click at [1021, 396] on area at bounding box center [1021, 396] width 0 height 0
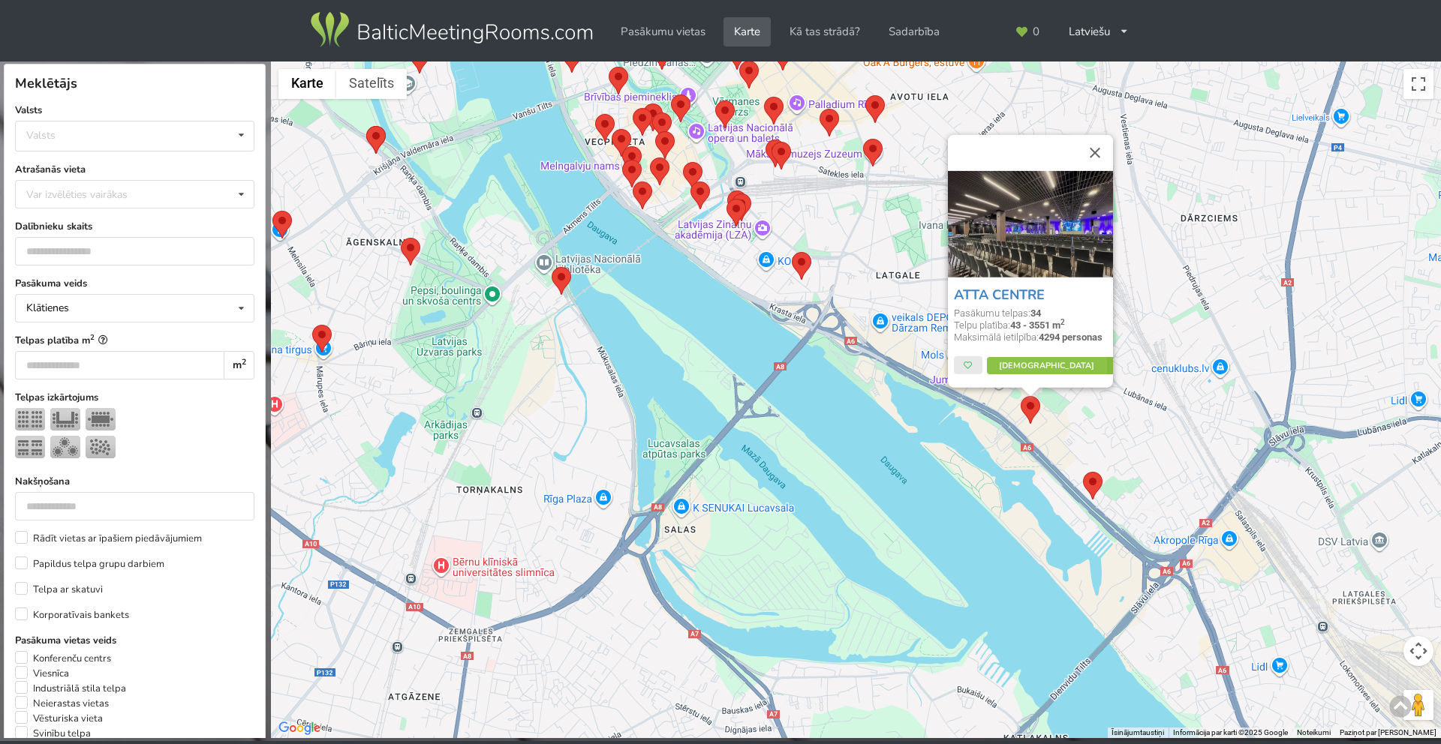
click at [1083, 472] on area at bounding box center [1083, 472] width 0 height 0
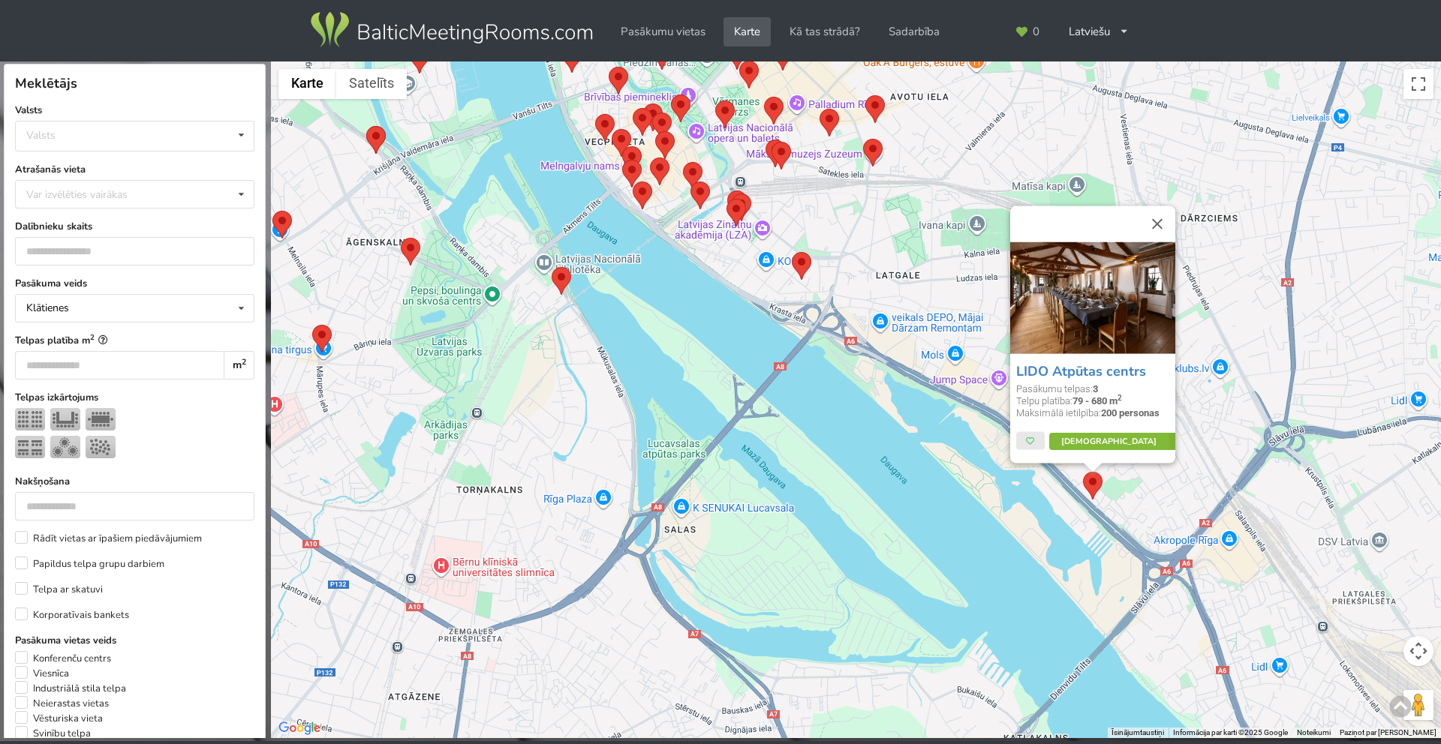
click at [1091, 435] on link "Vairāk" at bounding box center [1118, 441] width 141 height 18
